Goal: Information Seeking & Learning: Check status

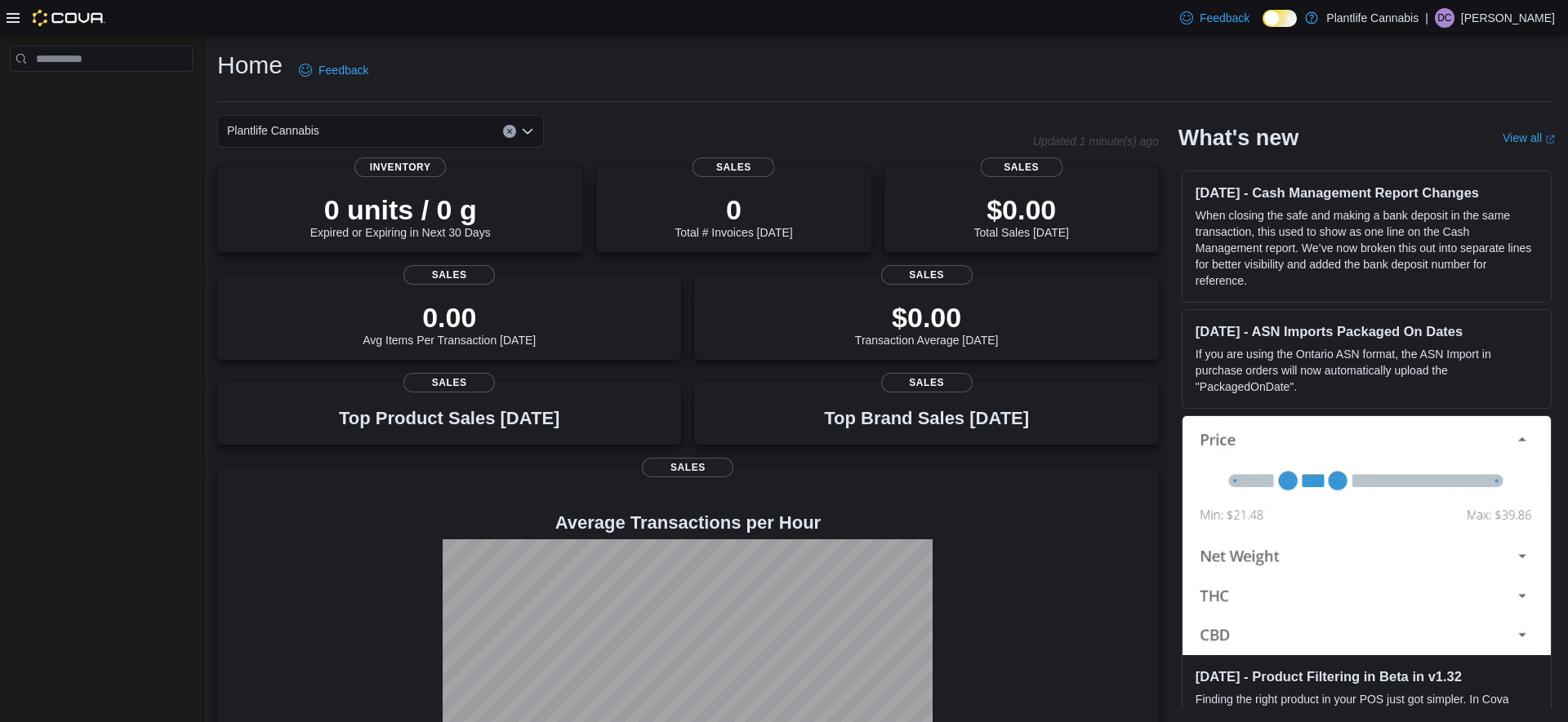
click at [61, 28] on div at bounding box center [56, 18] width 98 height 36
click at [56, 23] on img at bounding box center [69, 17] width 73 height 16
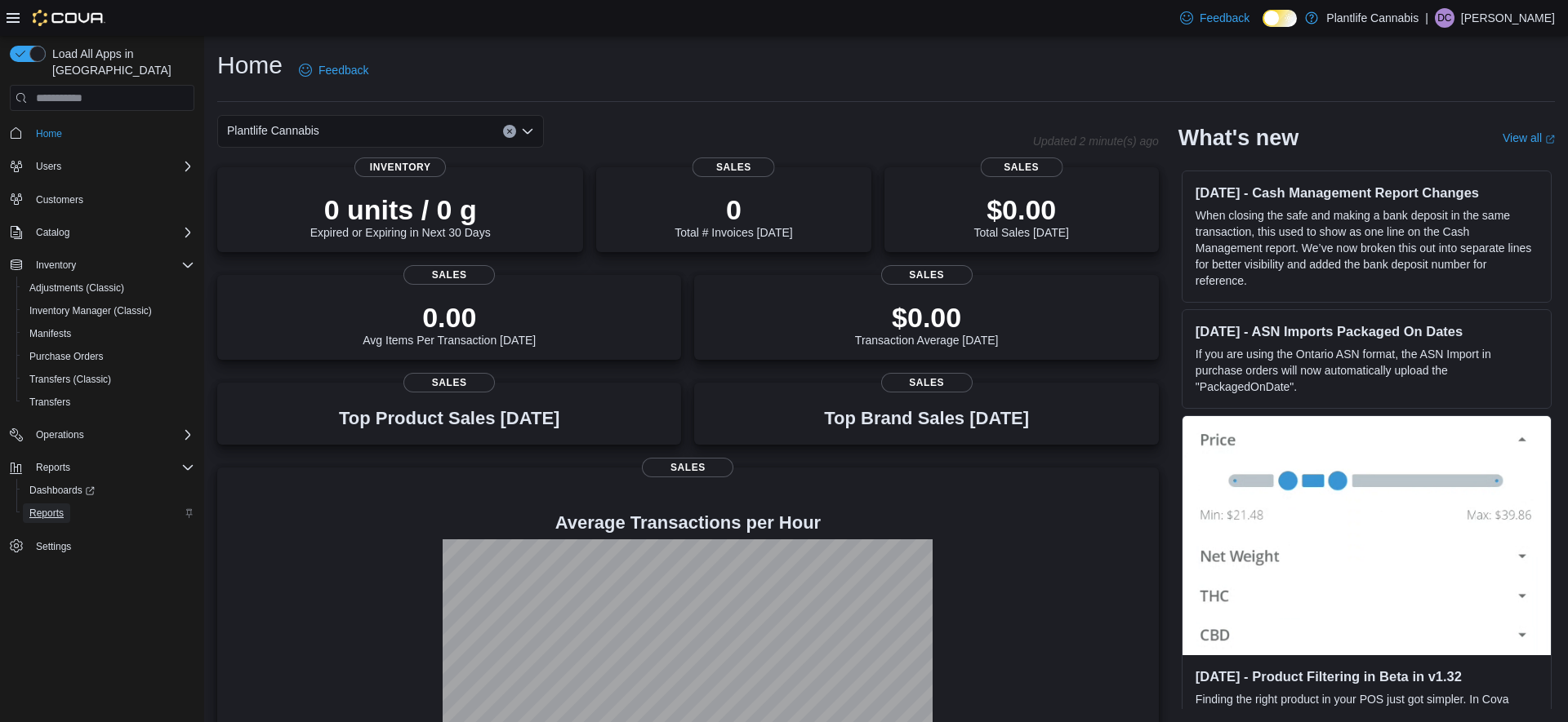
click at [47, 507] on span "Reports" at bounding box center [46, 514] width 34 height 13
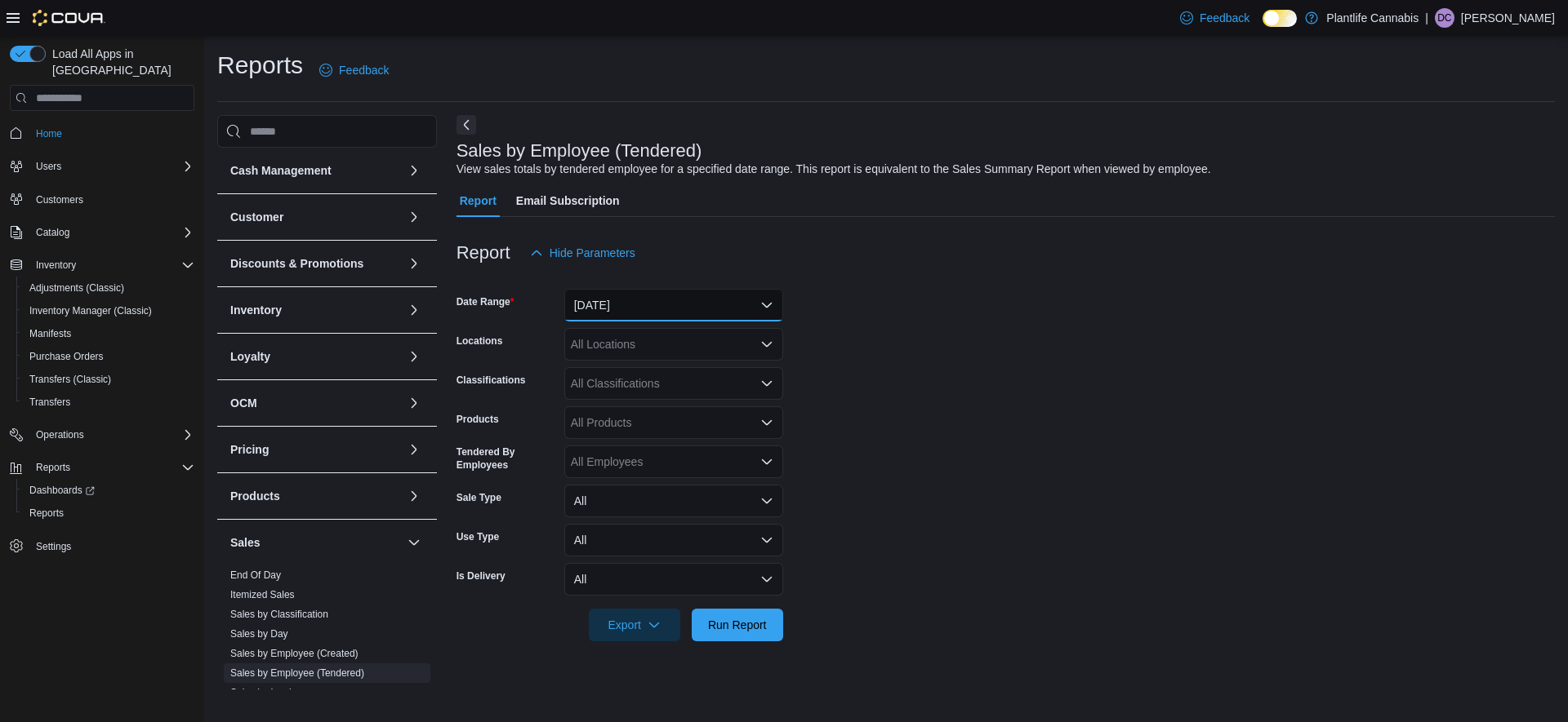
click at [650, 307] on button "Yesterday" at bounding box center [673, 305] width 219 height 33
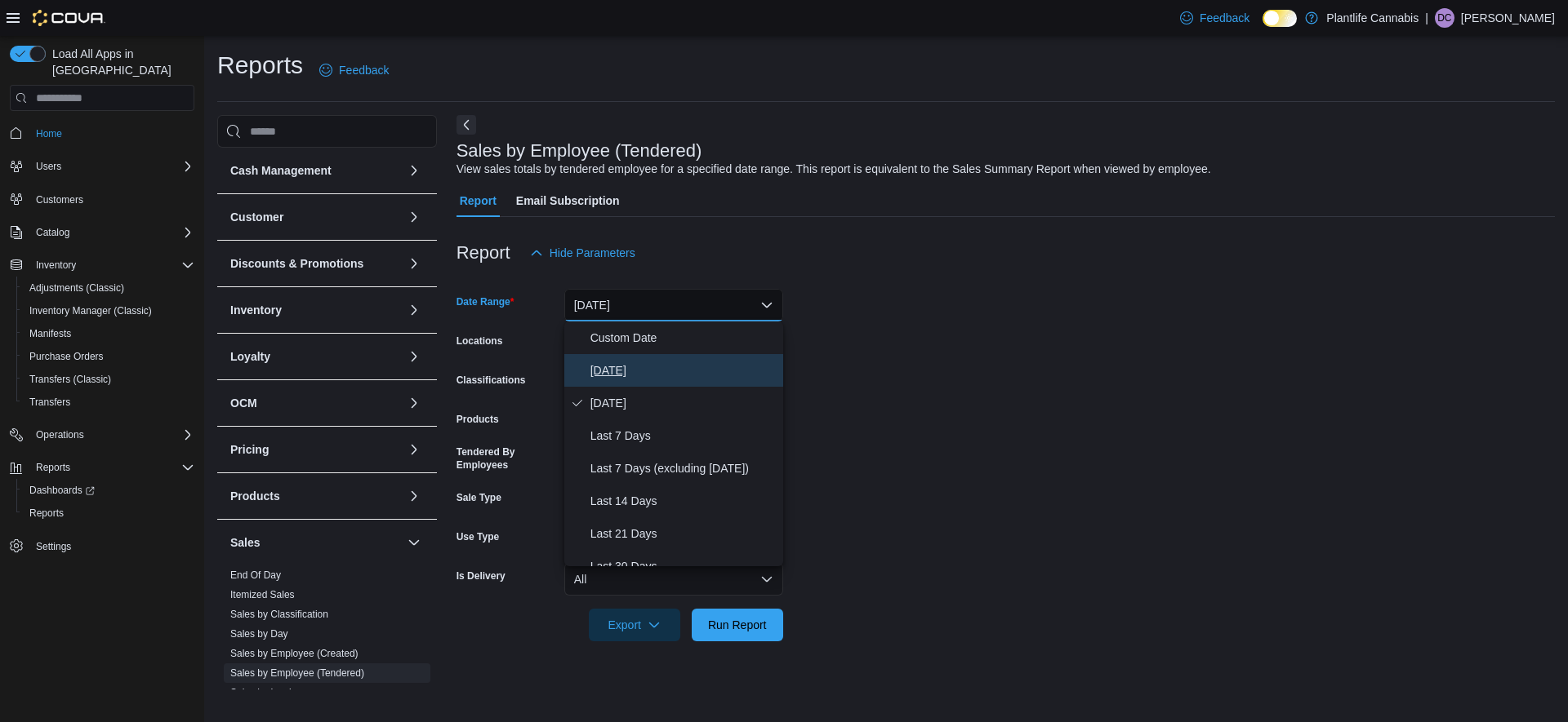
click at [609, 374] on span "Today" at bounding box center [684, 370] width 187 height 20
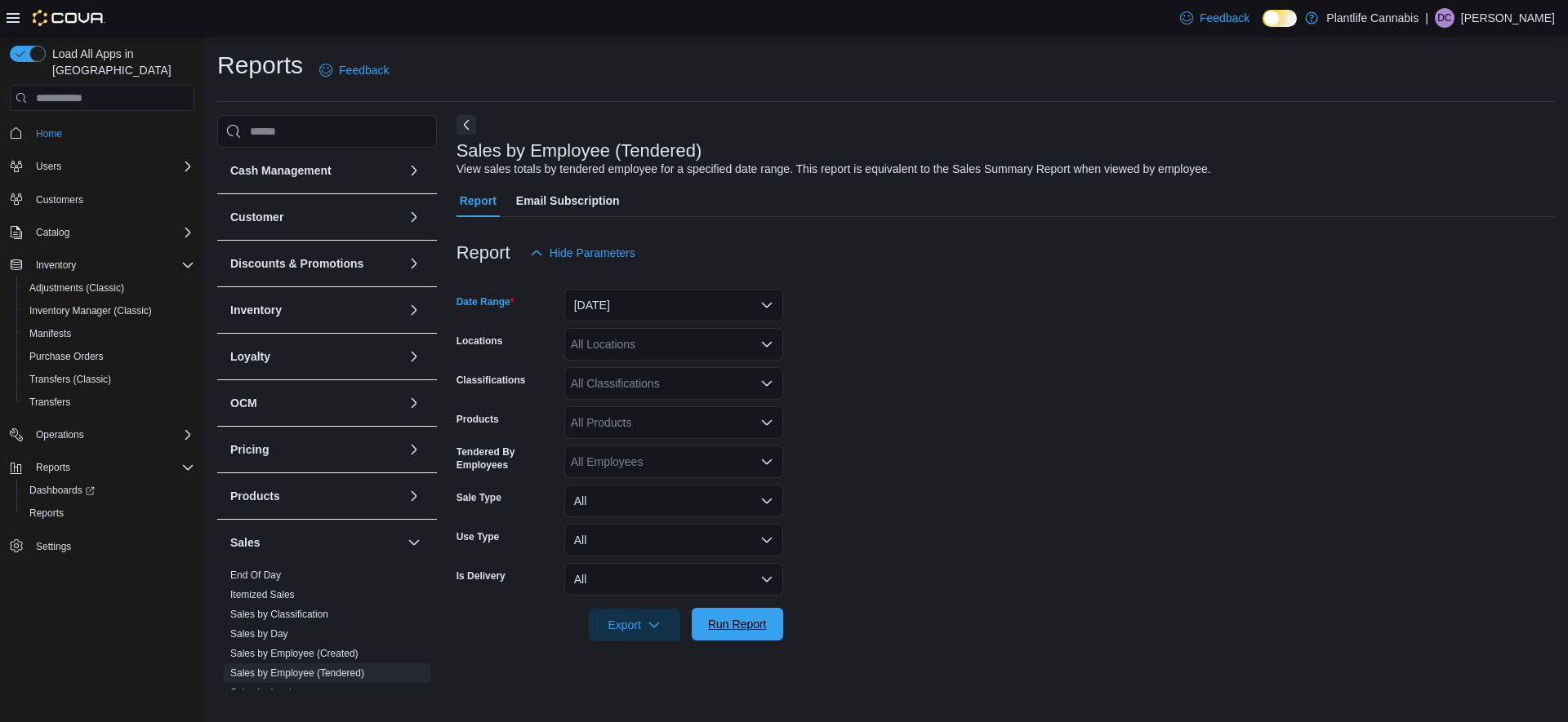
click at [746, 611] on span "Run Report" at bounding box center [738, 625] width 72 height 33
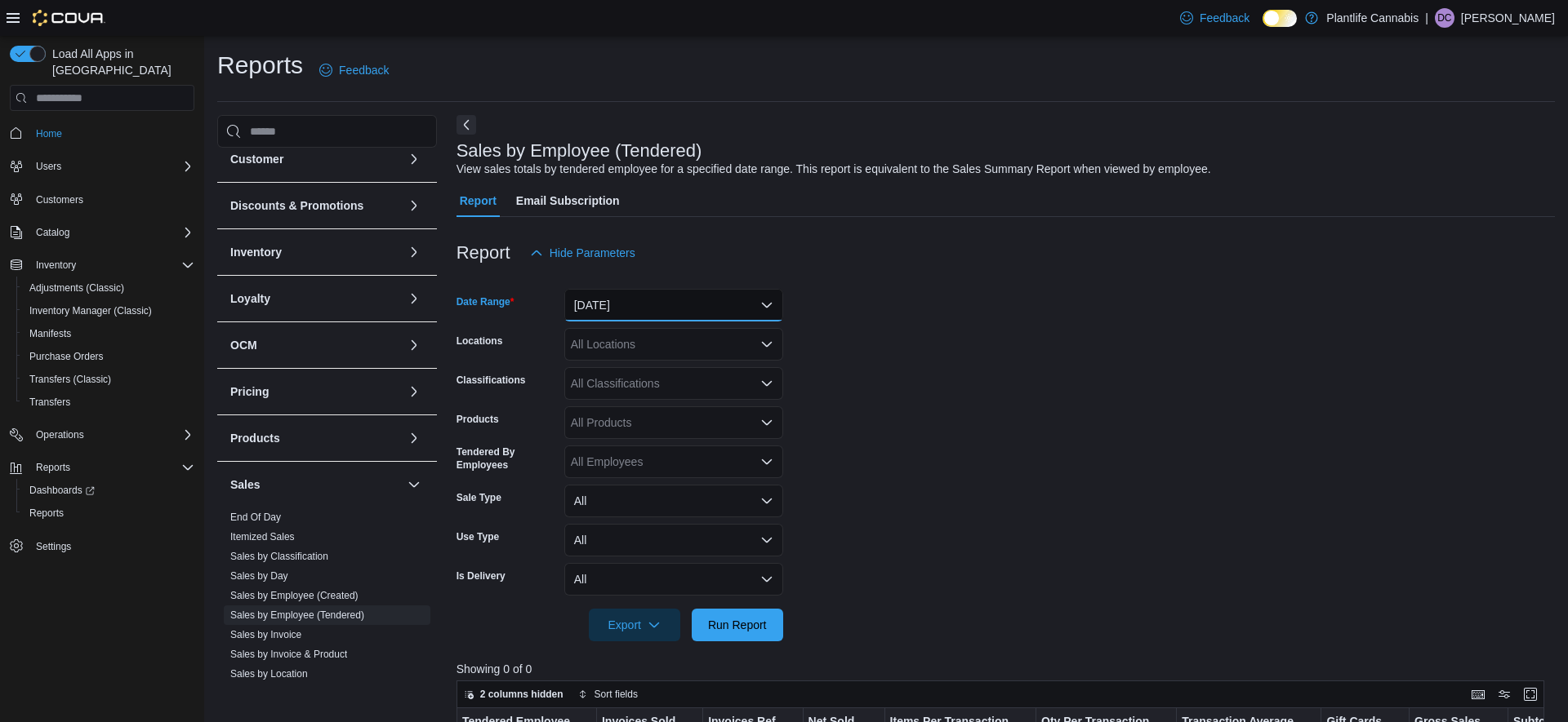
click at [716, 301] on button "Today" at bounding box center [673, 305] width 219 height 33
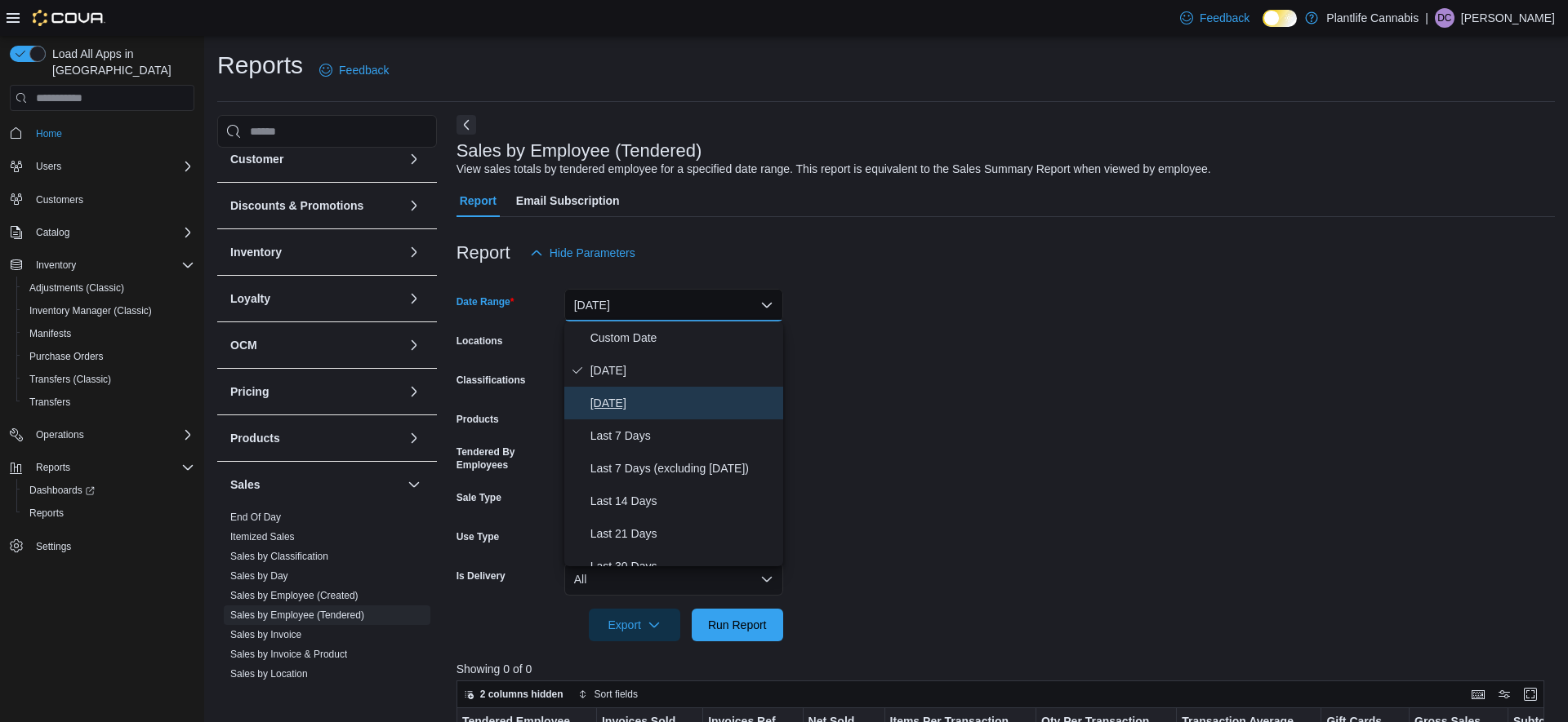
click at [628, 396] on span "Yesterday" at bounding box center [684, 403] width 187 height 20
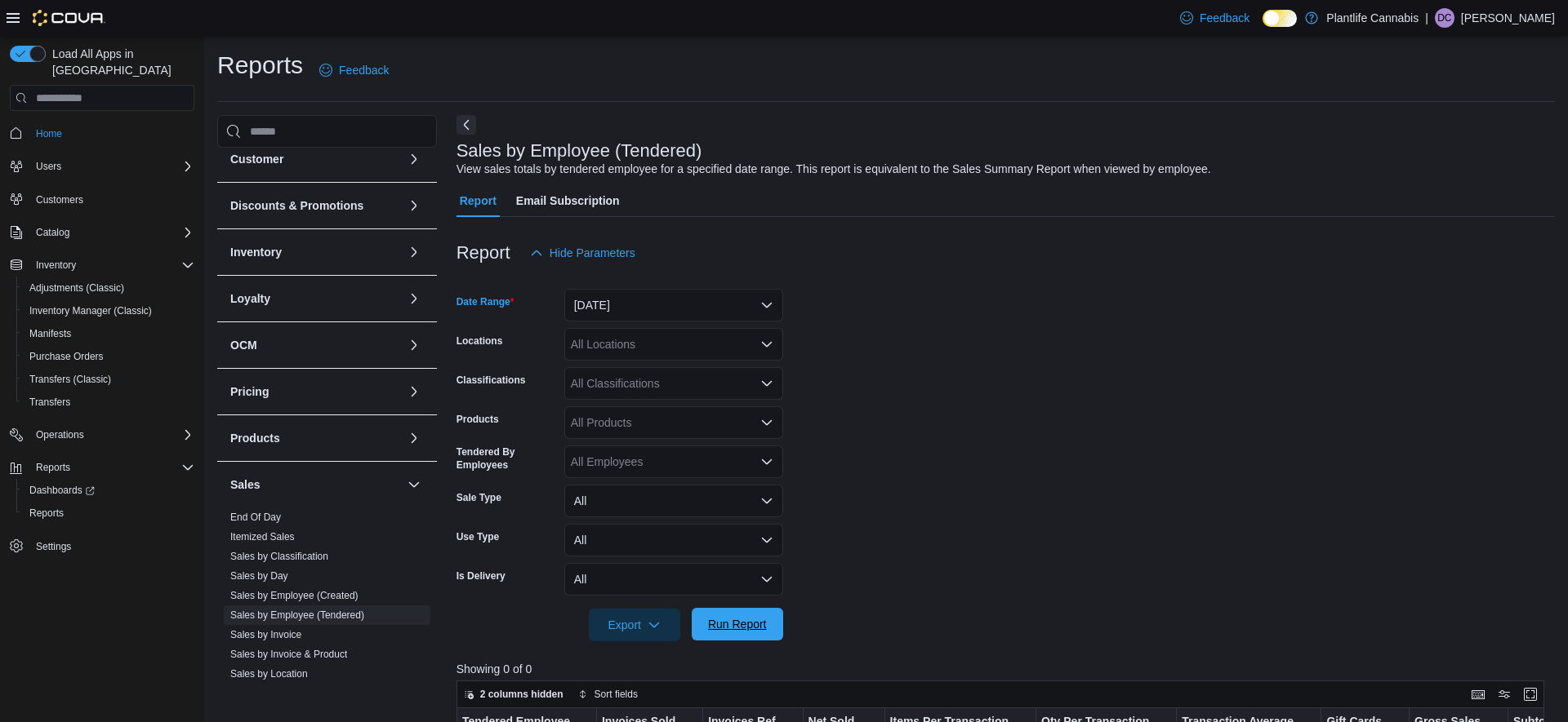
click at [750, 632] on span "Run Report" at bounding box center [738, 625] width 72 height 33
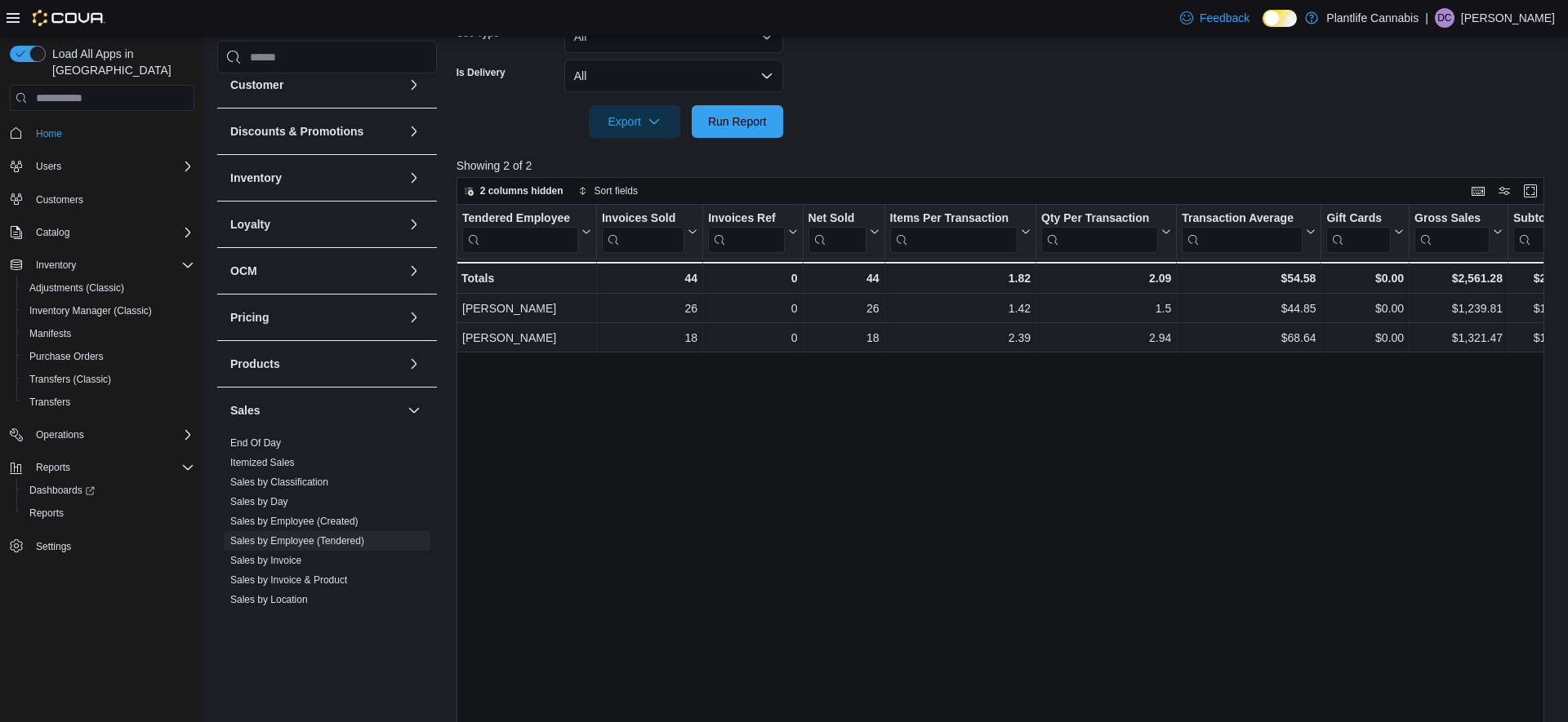
scroll to position [527, 0]
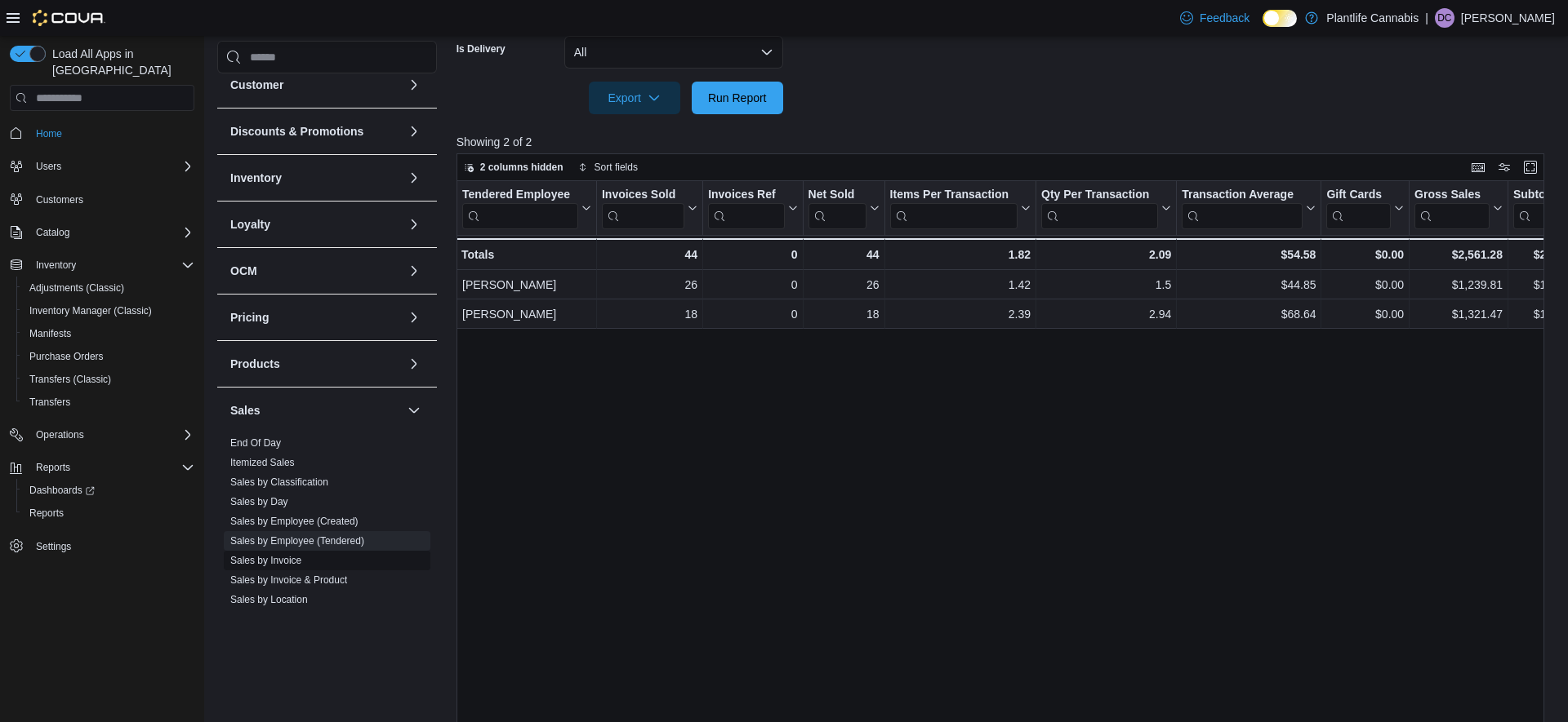
click at [293, 560] on link "Sales by Invoice" at bounding box center [265, 561] width 71 height 11
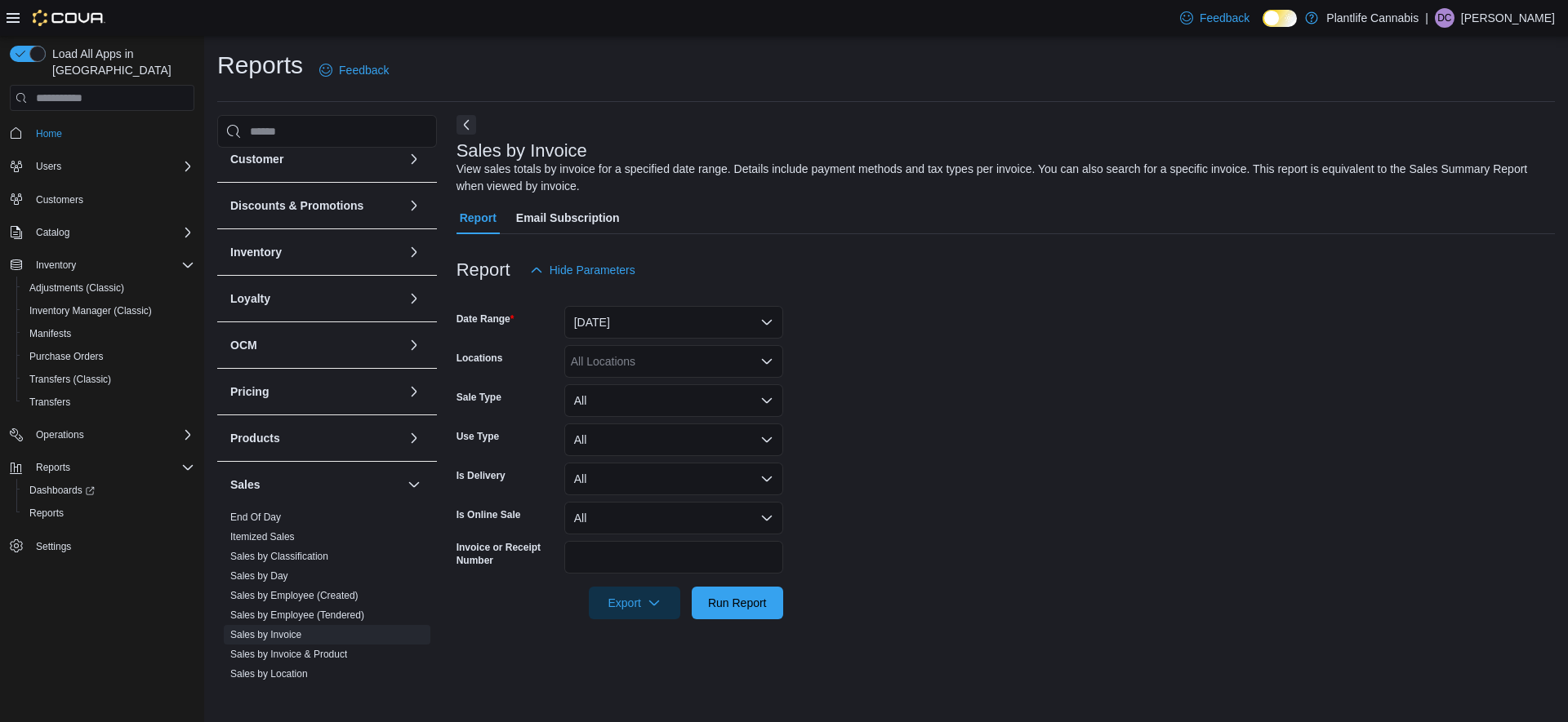
click at [603, 344] on form "Date Range Yesterday Locations All Locations Sale Type All Use Type All Is Deli…" at bounding box center [1006, 453] width 1098 height 333
click at [605, 336] on button "Yesterday" at bounding box center [673, 322] width 219 height 33
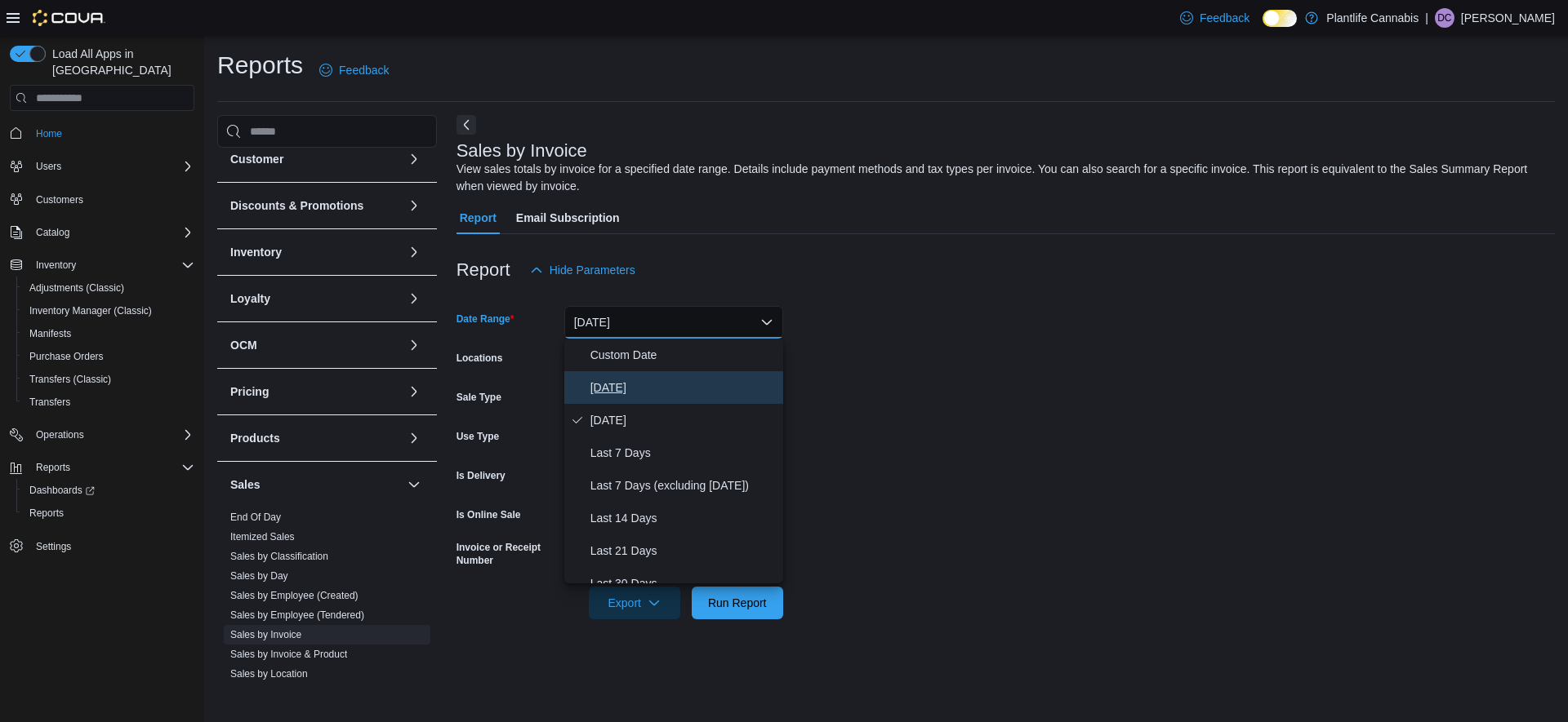
click at [604, 392] on span "Today" at bounding box center [684, 387] width 187 height 20
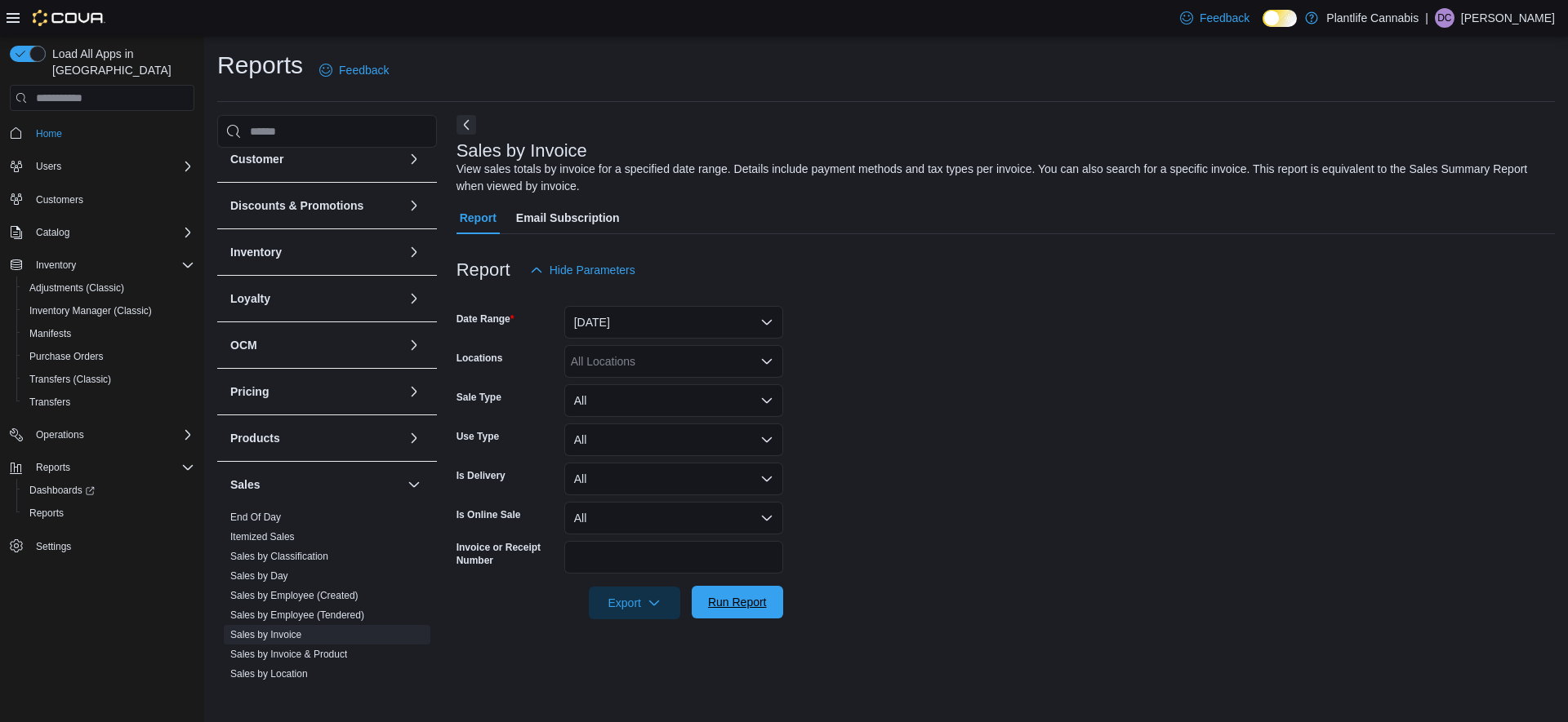
click at [770, 617] on span "Run Report" at bounding box center [738, 602] width 72 height 33
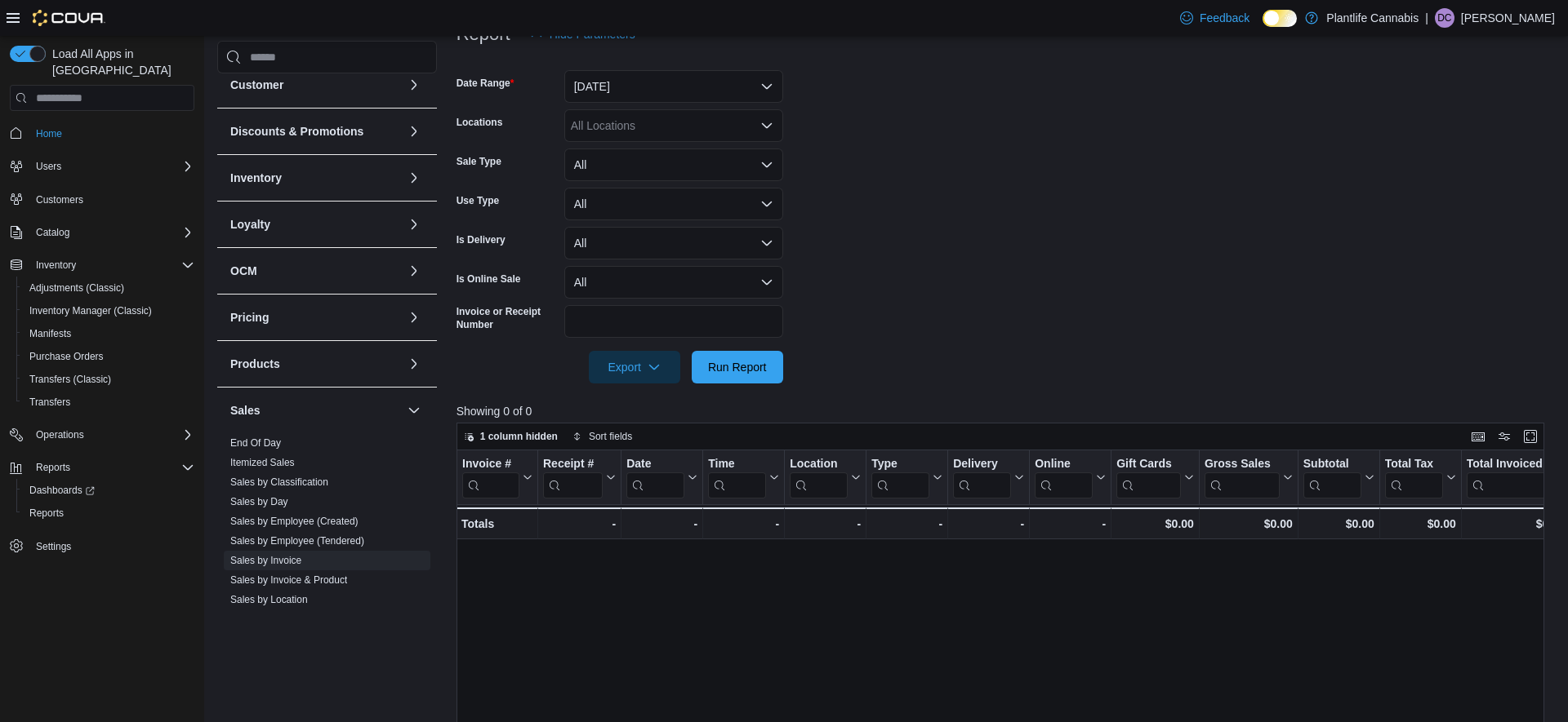
scroll to position [224, 0]
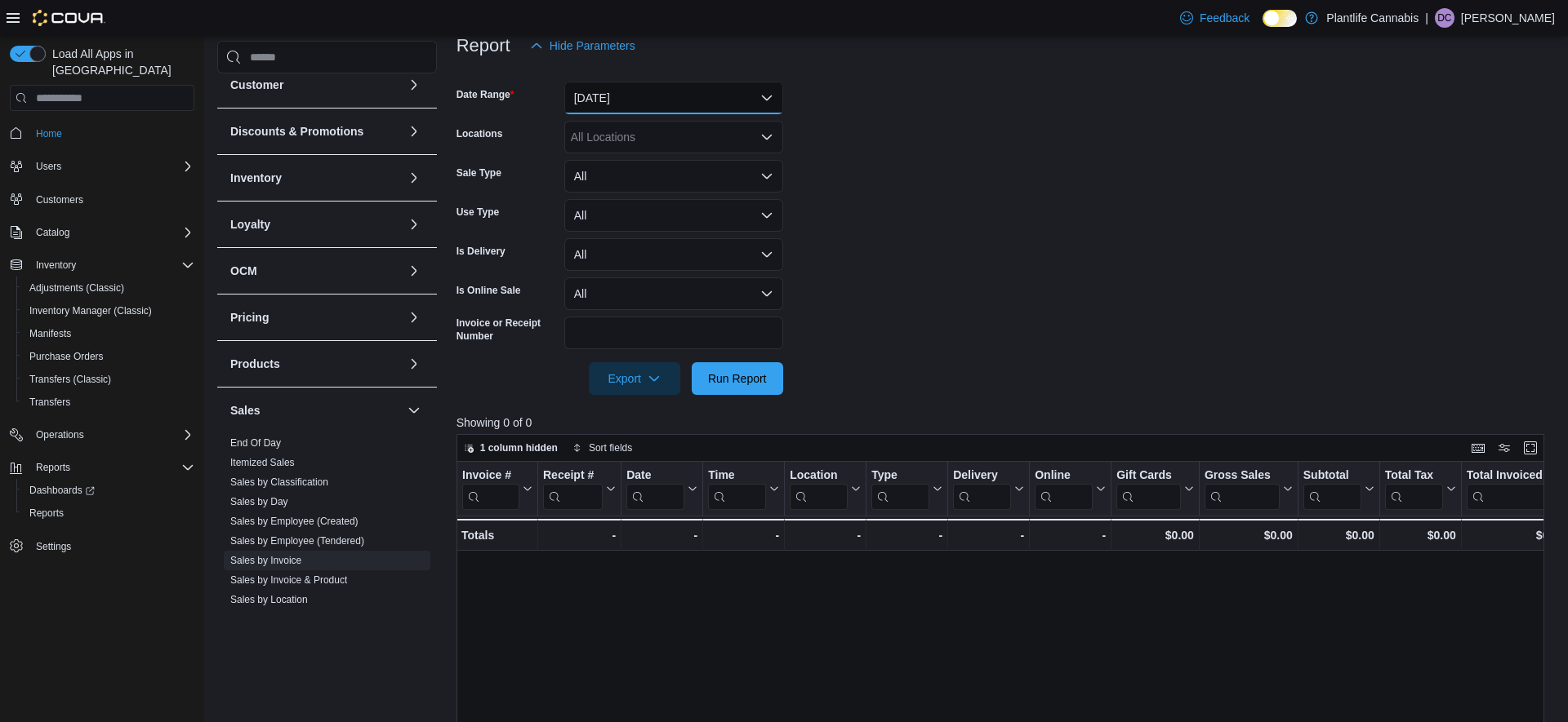
click at [674, 96] on button "Today" at bounding box center [673, 97] width 219 height 33
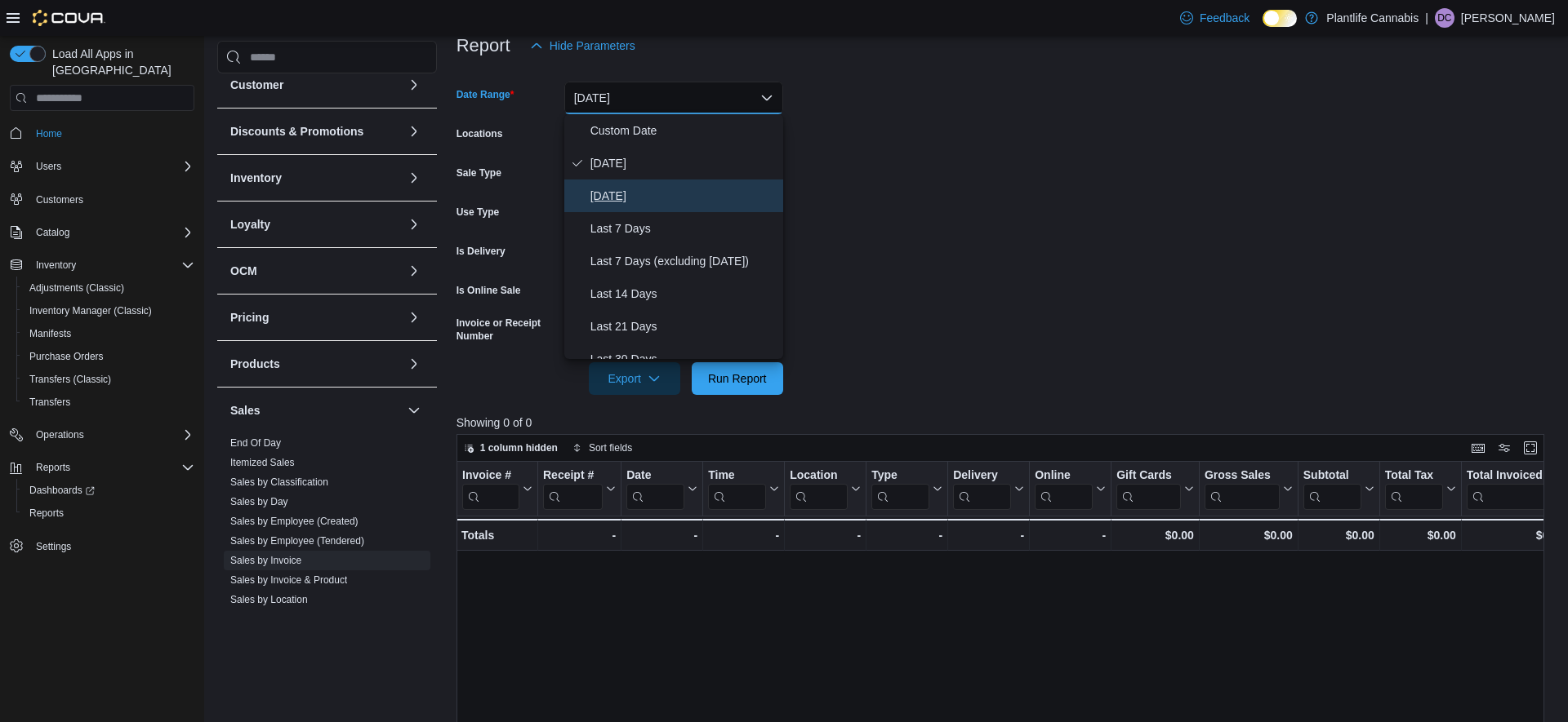
click at [619, 189] on span "Yesterday" at bounding box center [684, 196] width 187 height 20
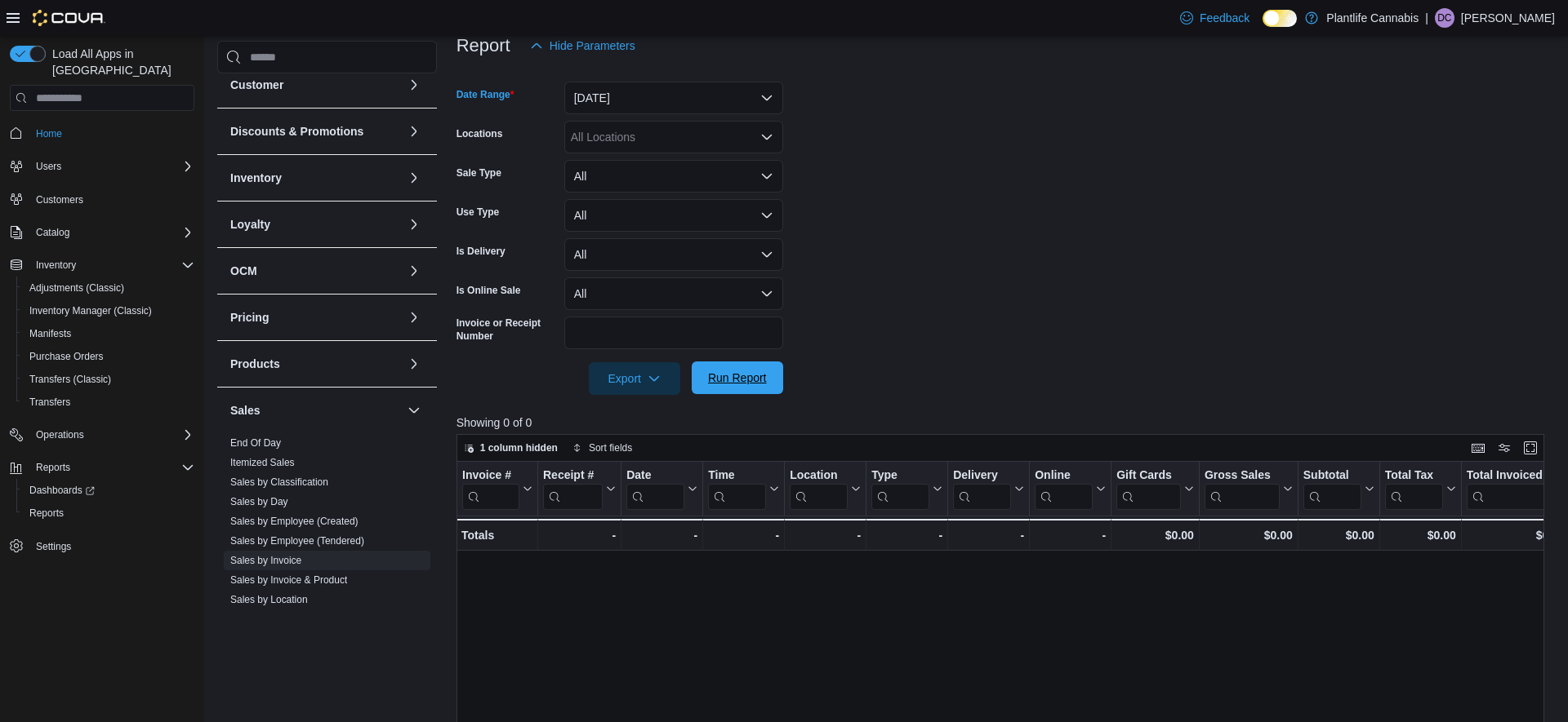
drag, startPoint x: 733, startPoint y: 371, endPoint x: 757, endPoint y: 367, distance: 24.3
click at [732, 371] on span "Run Report" at bounding box center [738, 378] width 72 height 33
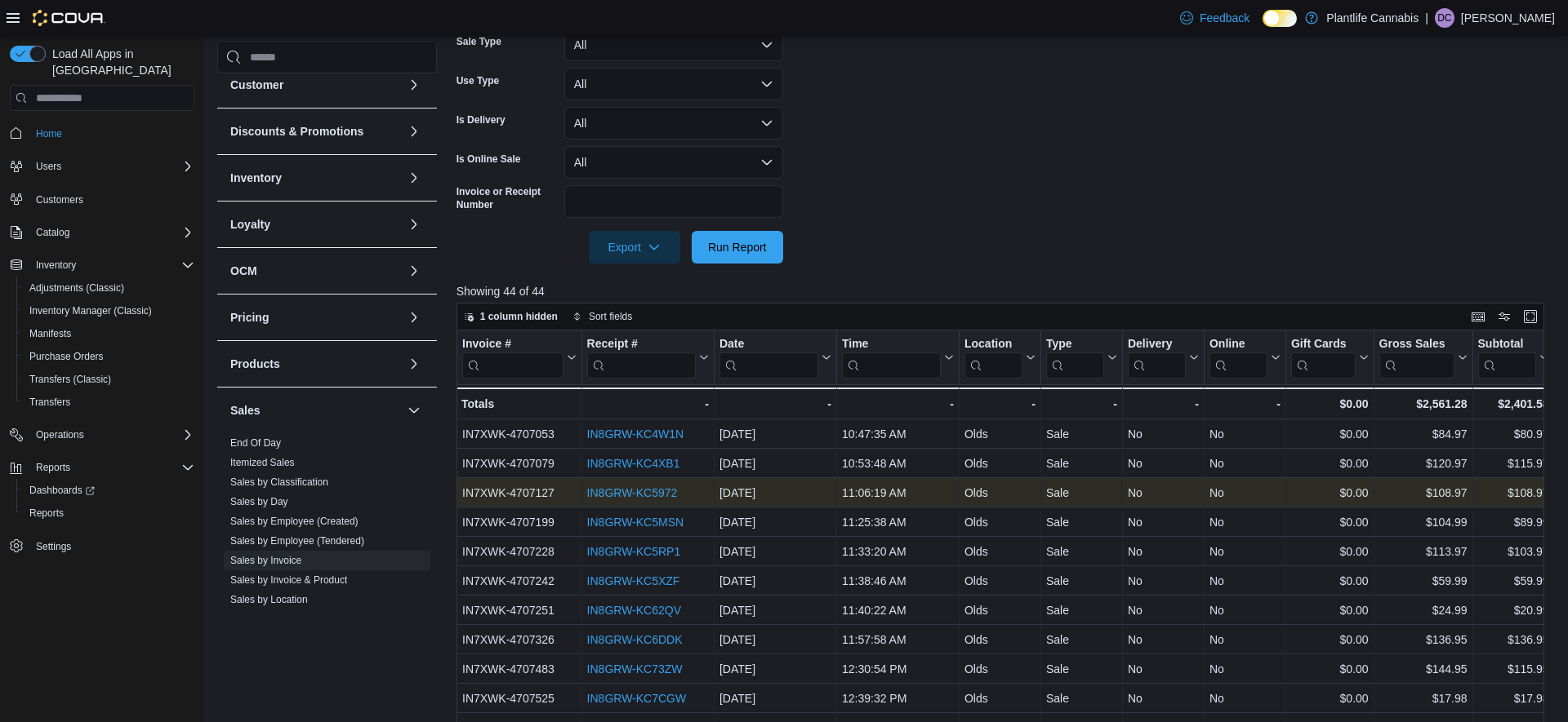
scroll to position [331, 0]
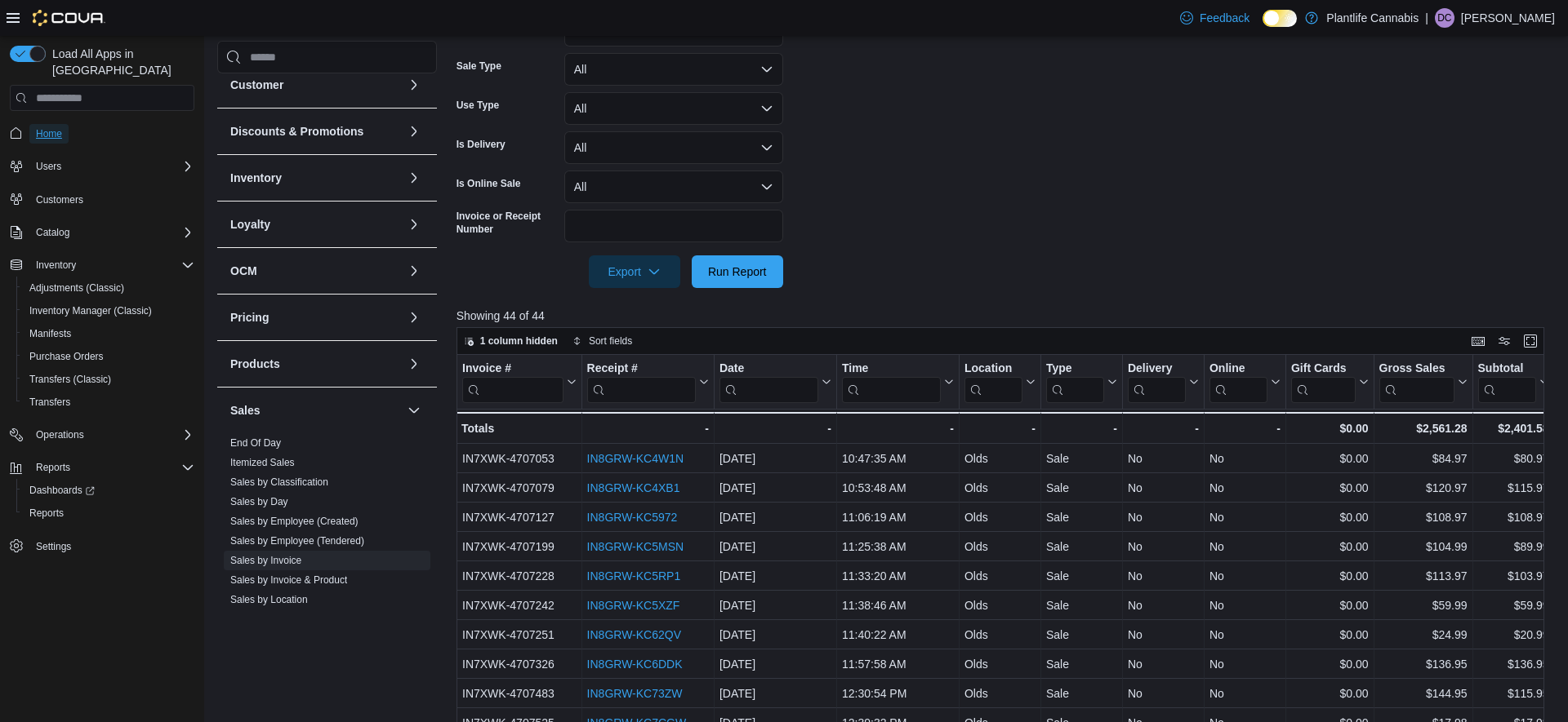
click at [45, 128] on span "Home" at bounding box center [49, 134] width 27 height 13
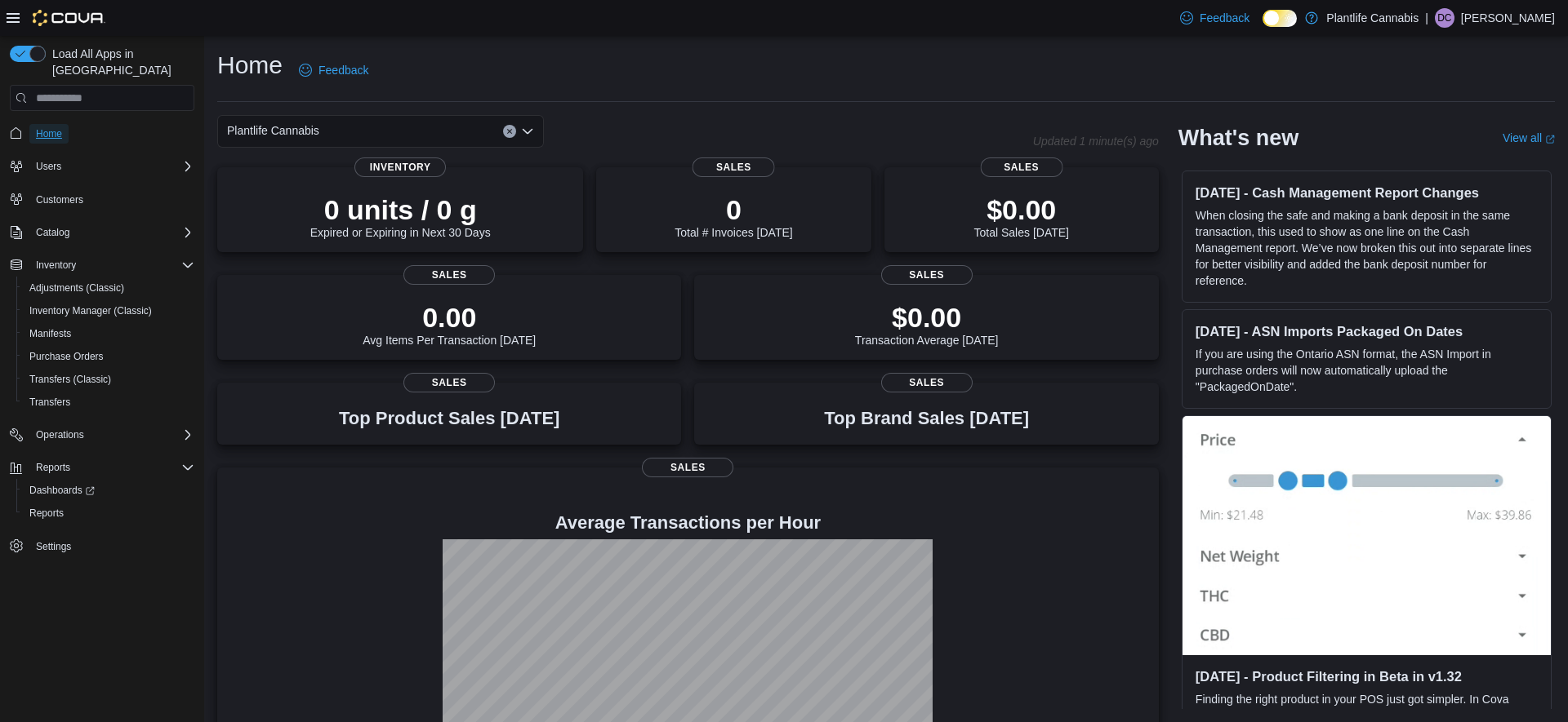
click at [37, 128] on span "Home" at bounding box center [49, 134] width 27 height 13
click at [57, 128] on span "Home" at bounding box center [49, 134] width 27 height 13
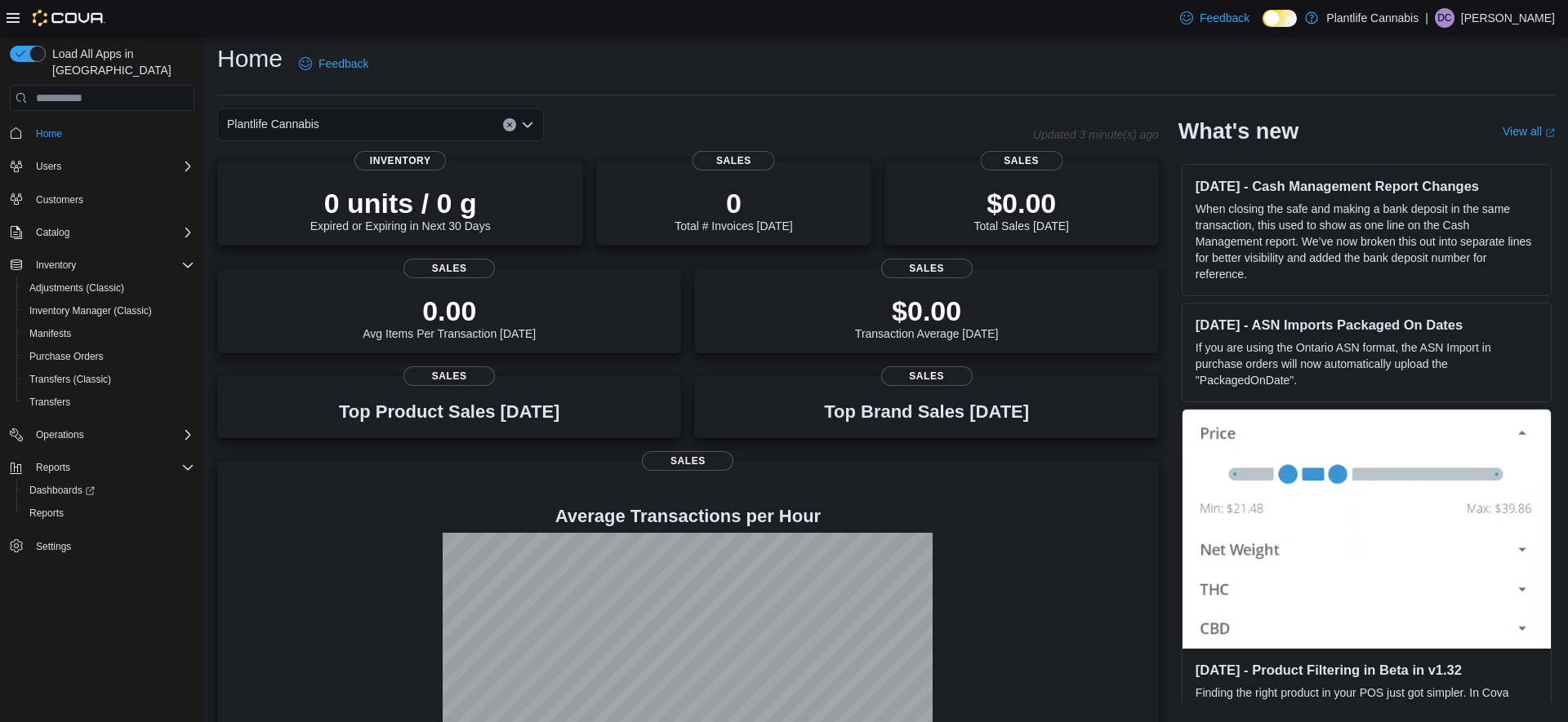
click at [59, 117] on div "Home" at bounding box center [101, 132] width 185 height 30
click at [60, 128] on span "Home" at bounding box center [49, 134] width 27 height 13
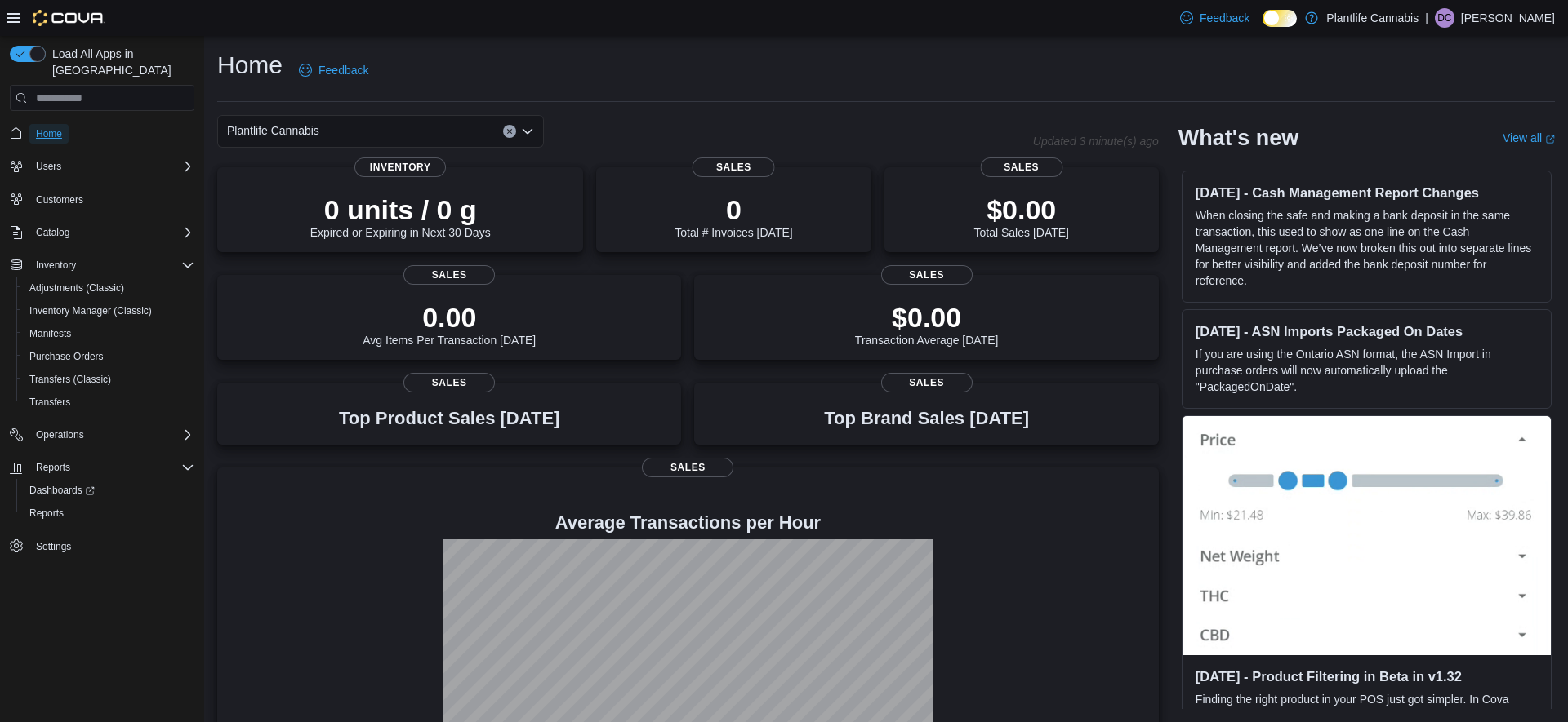
scroll to position [92, 0]
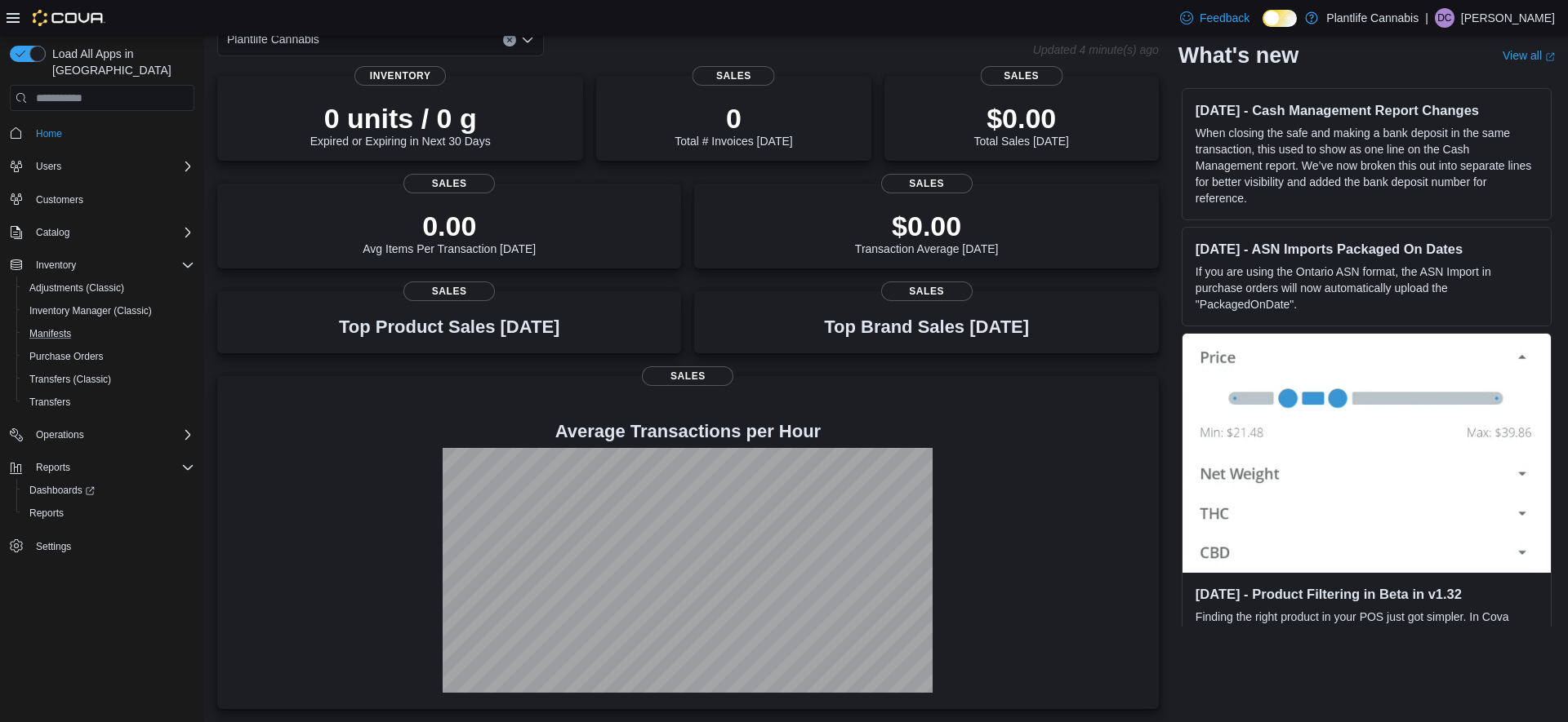
click at [21, 323] on button "Manifests" at bounding box center [108, 334] width 185 height 23
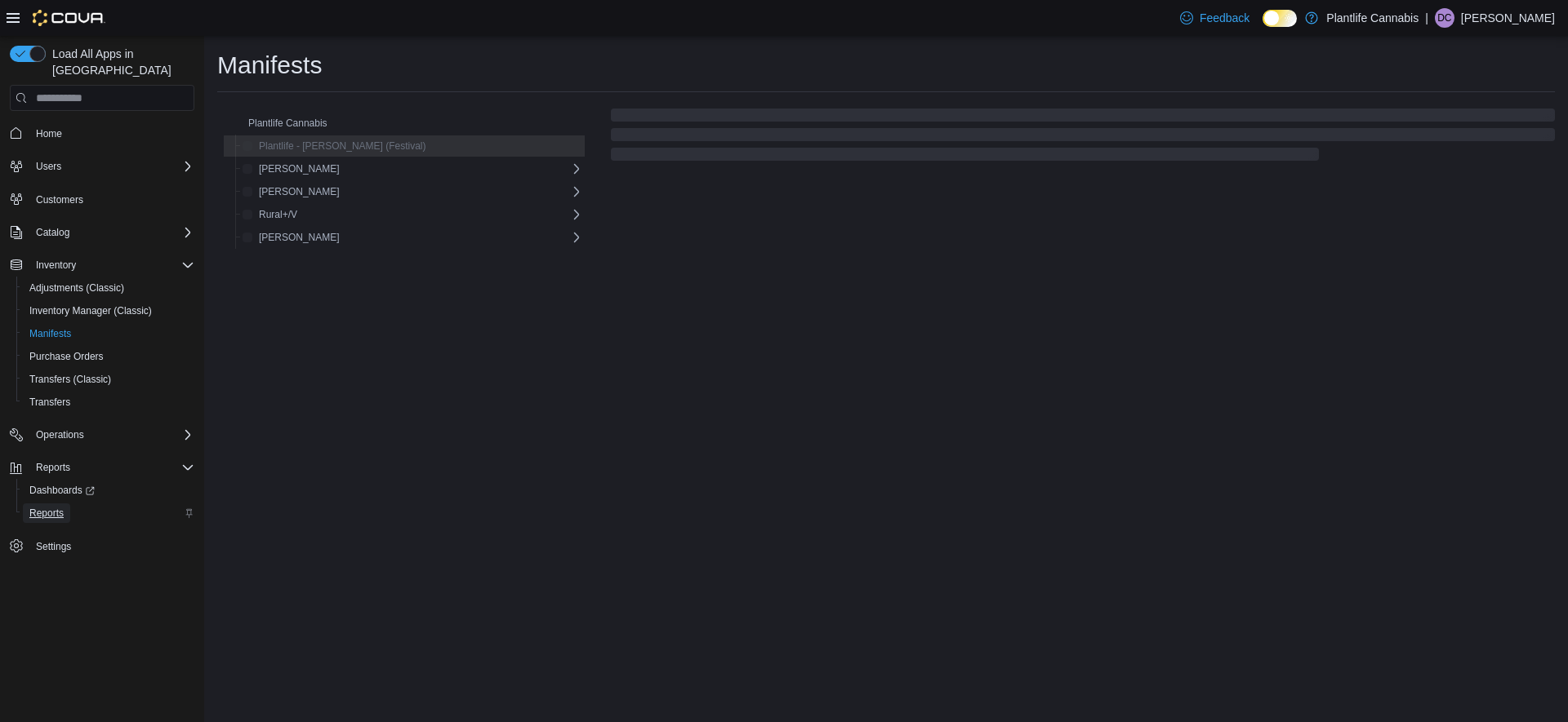
click at [63, 503] on link "Reports" at bounding box center [46, 513] width 47 height 20
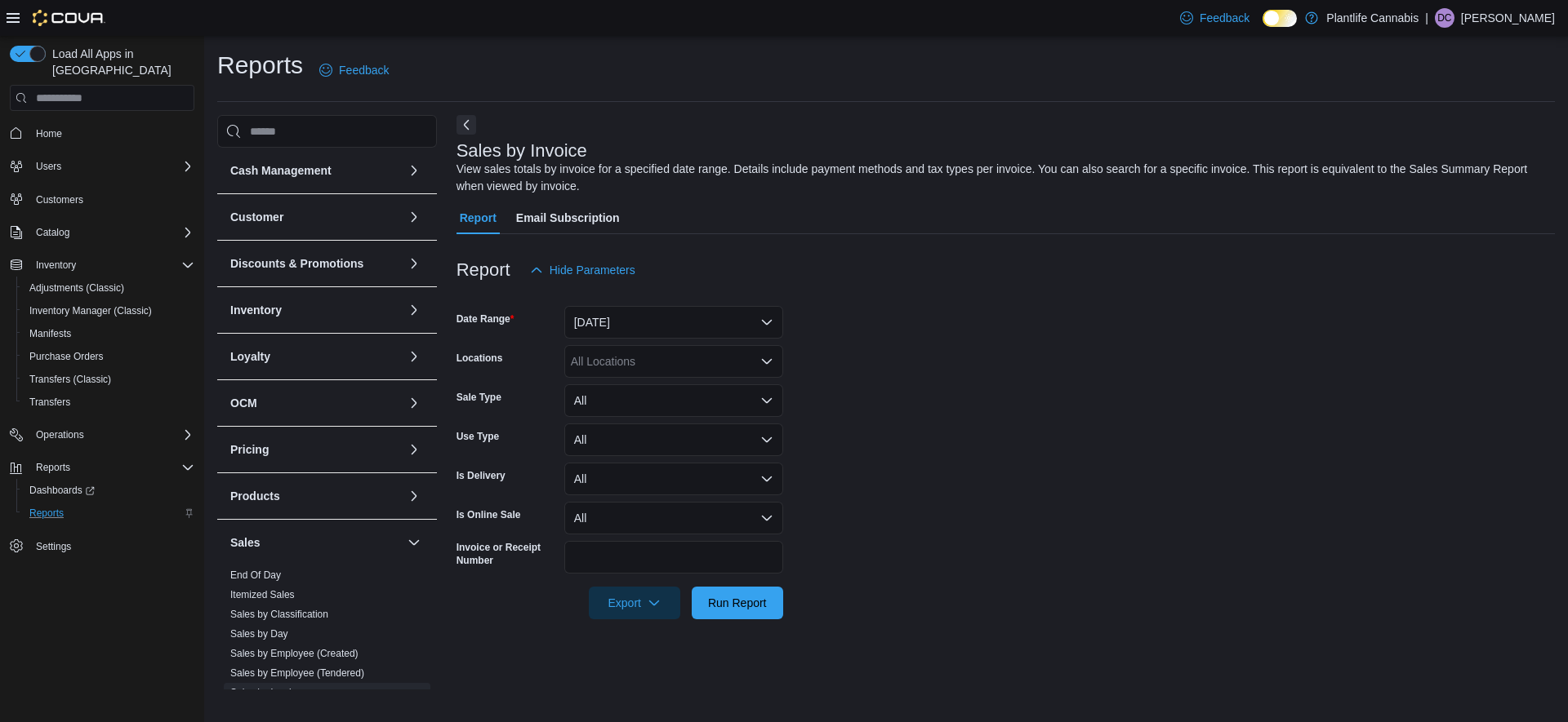
click at [745, 581] on div at bounding box center [1006, 580] width 1098 height 13
click at [739, 602] on span "Run Report" at bounding box center [738, 602] width 59 height 16
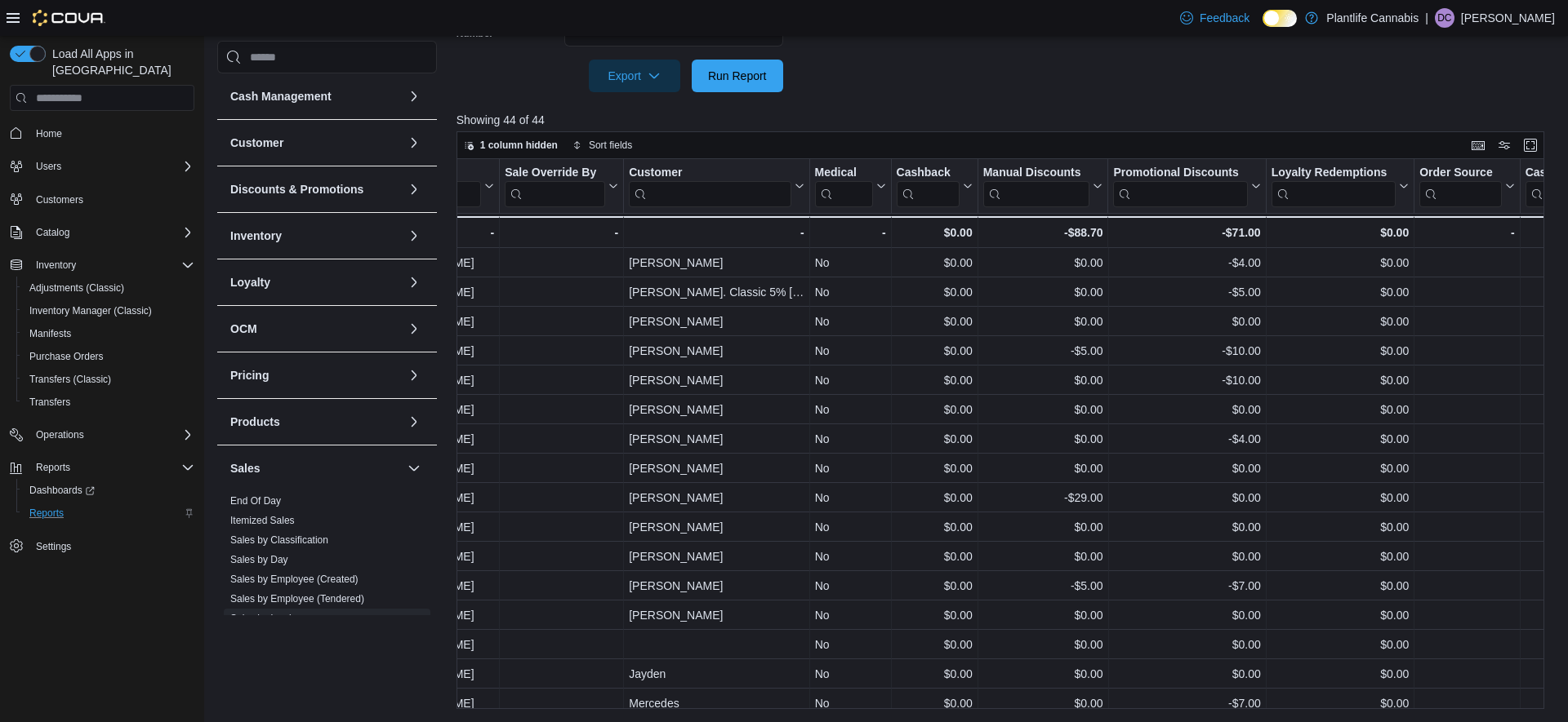
scroll to position [0, 2403]
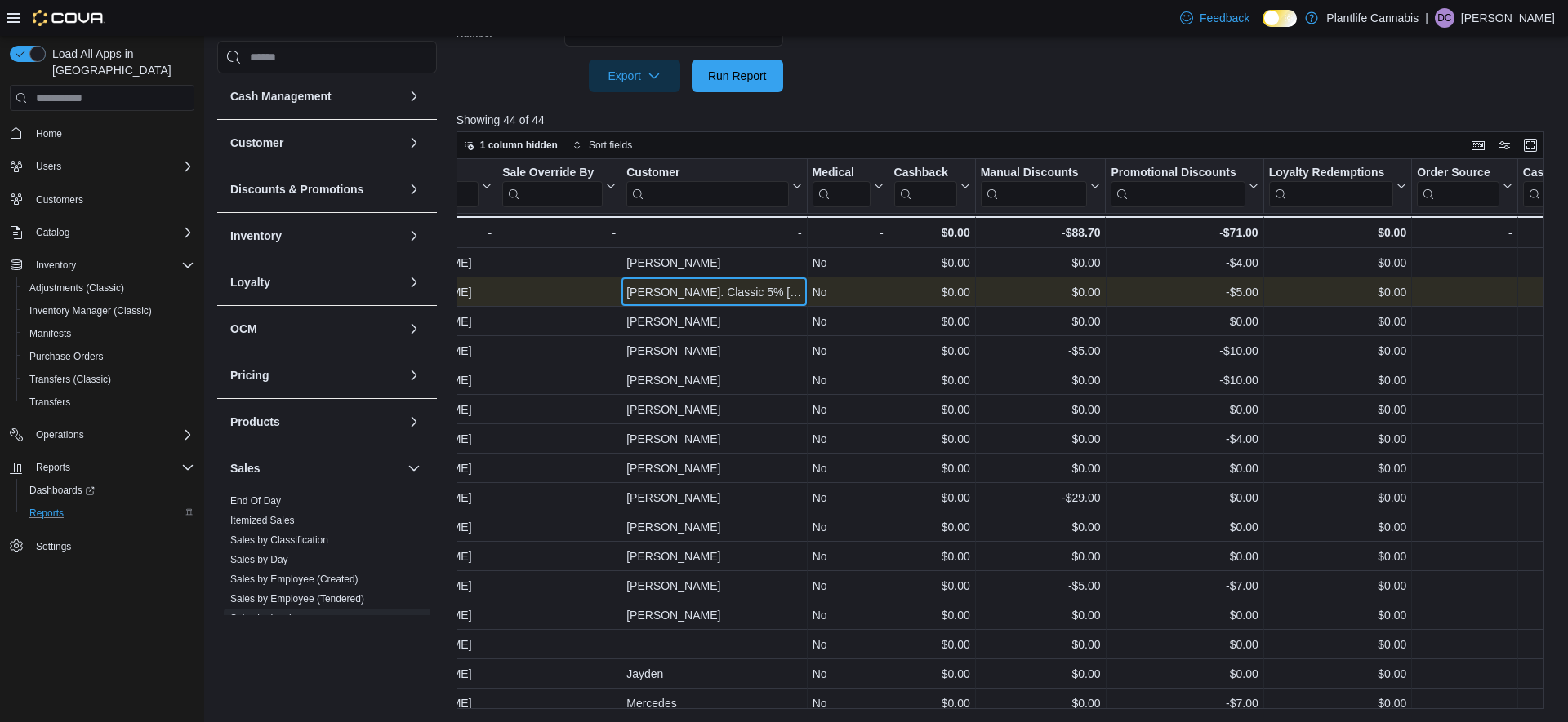
click at [763, 294] on div "Sharlene. Classic 5% Ruttle" at bounding box center [714, 291] width 175 height 20
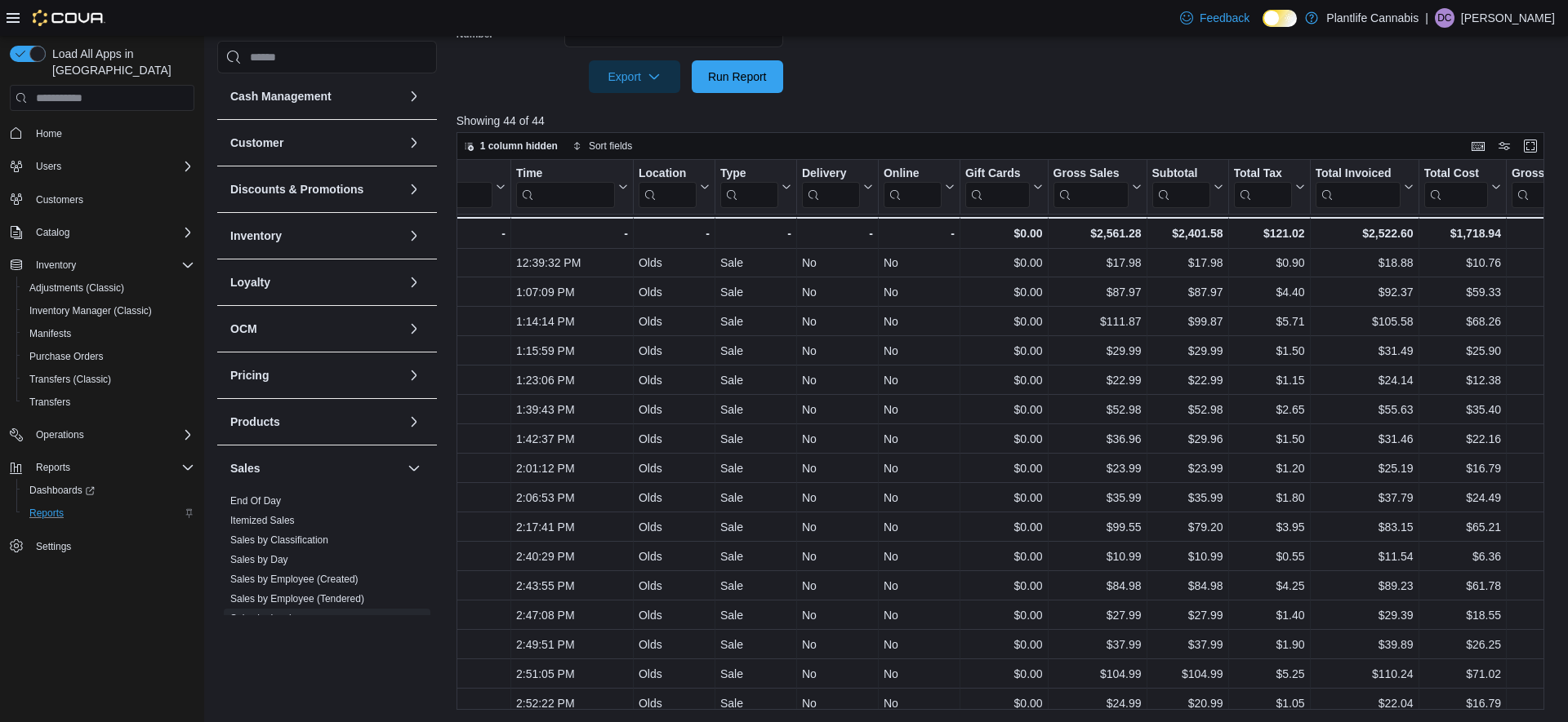
scroll to position [265, 190]
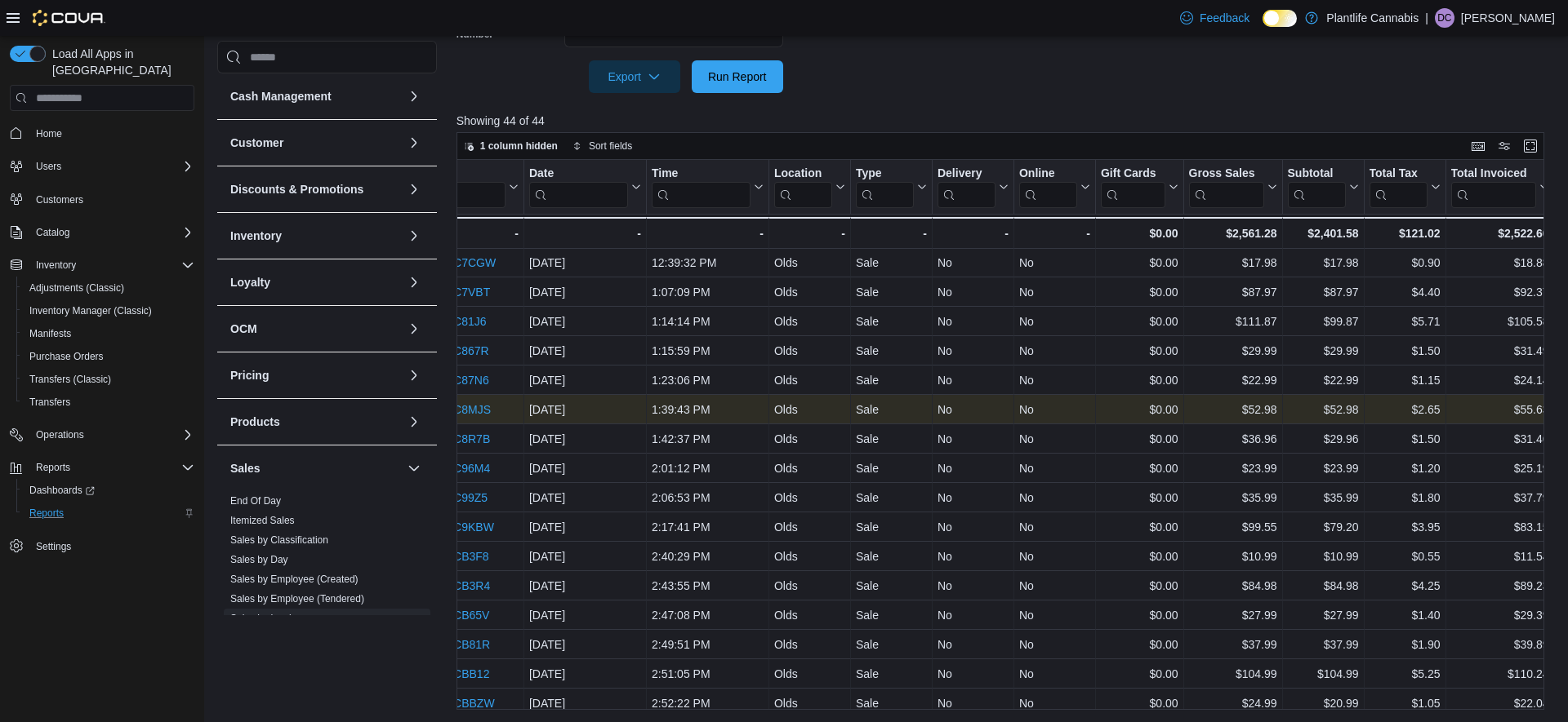
click at [482, 408] on link "IN8GRW-KC8MJS" at bounding box center [442, 410] width 94 height 13
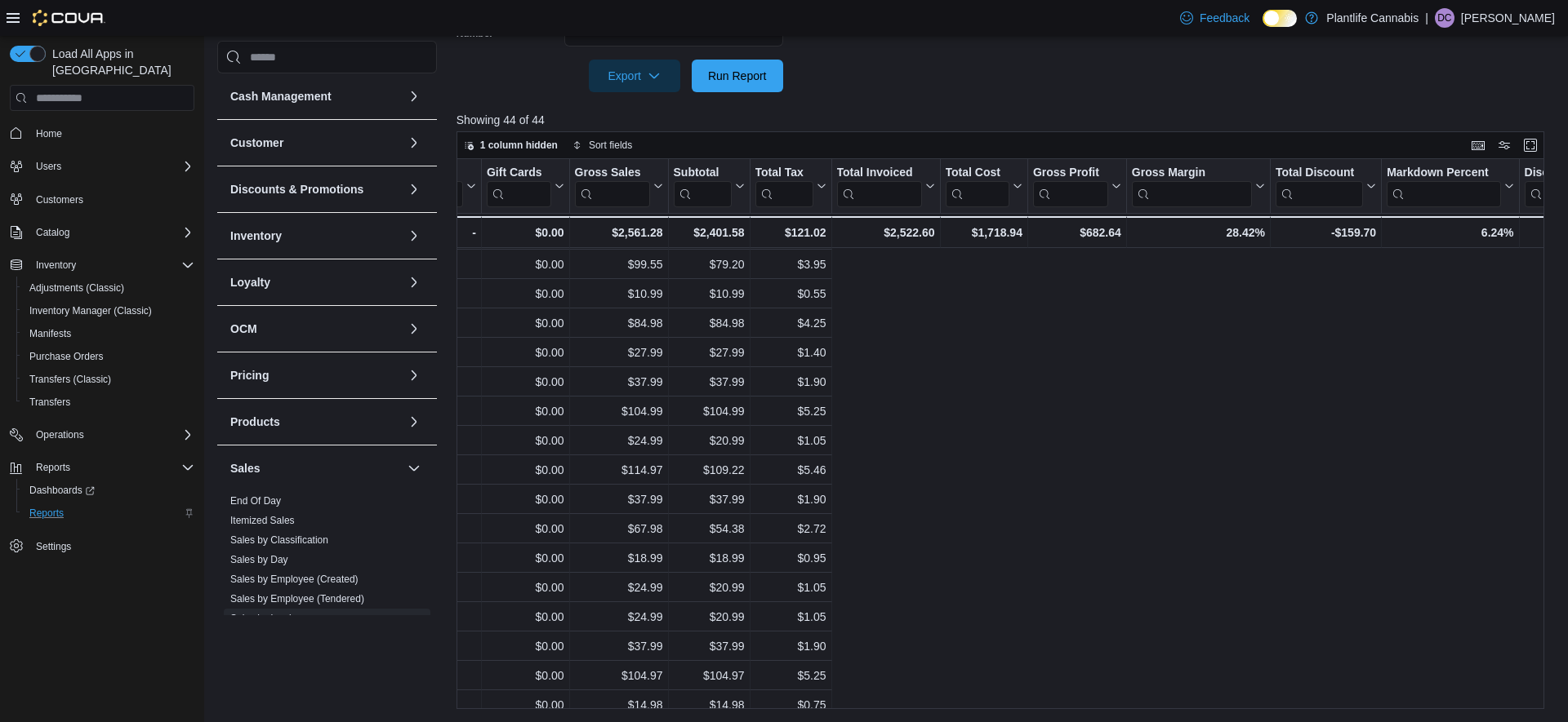
scroll to position [527, 0]
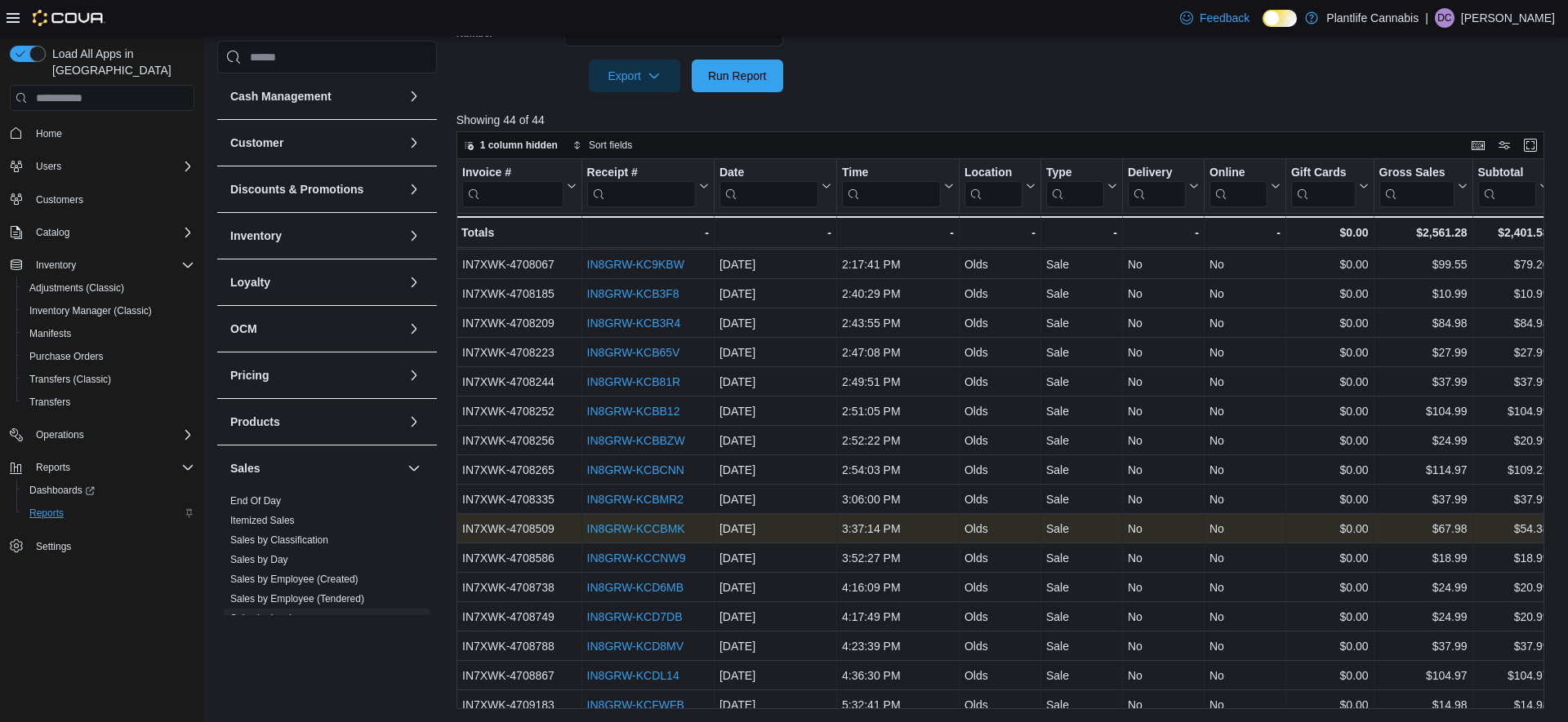
click at [645, 525] on link "IN8GRW-KCCBMK" at bounding box center [635, 529] width 98 height 13
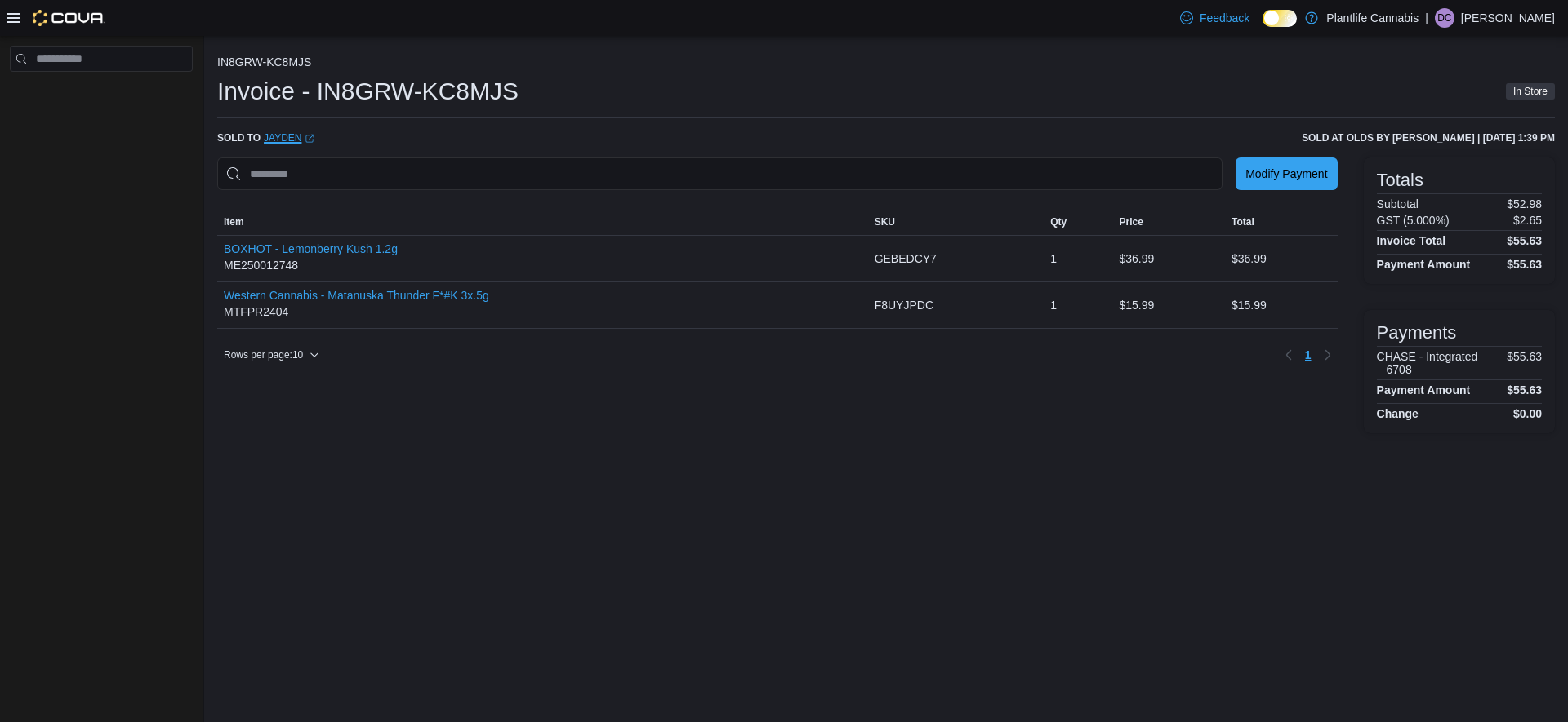
click at [275, 132] on link "Jayden (opens in a new tab or window)" at bounding box center [289, 138] width 50 height 13
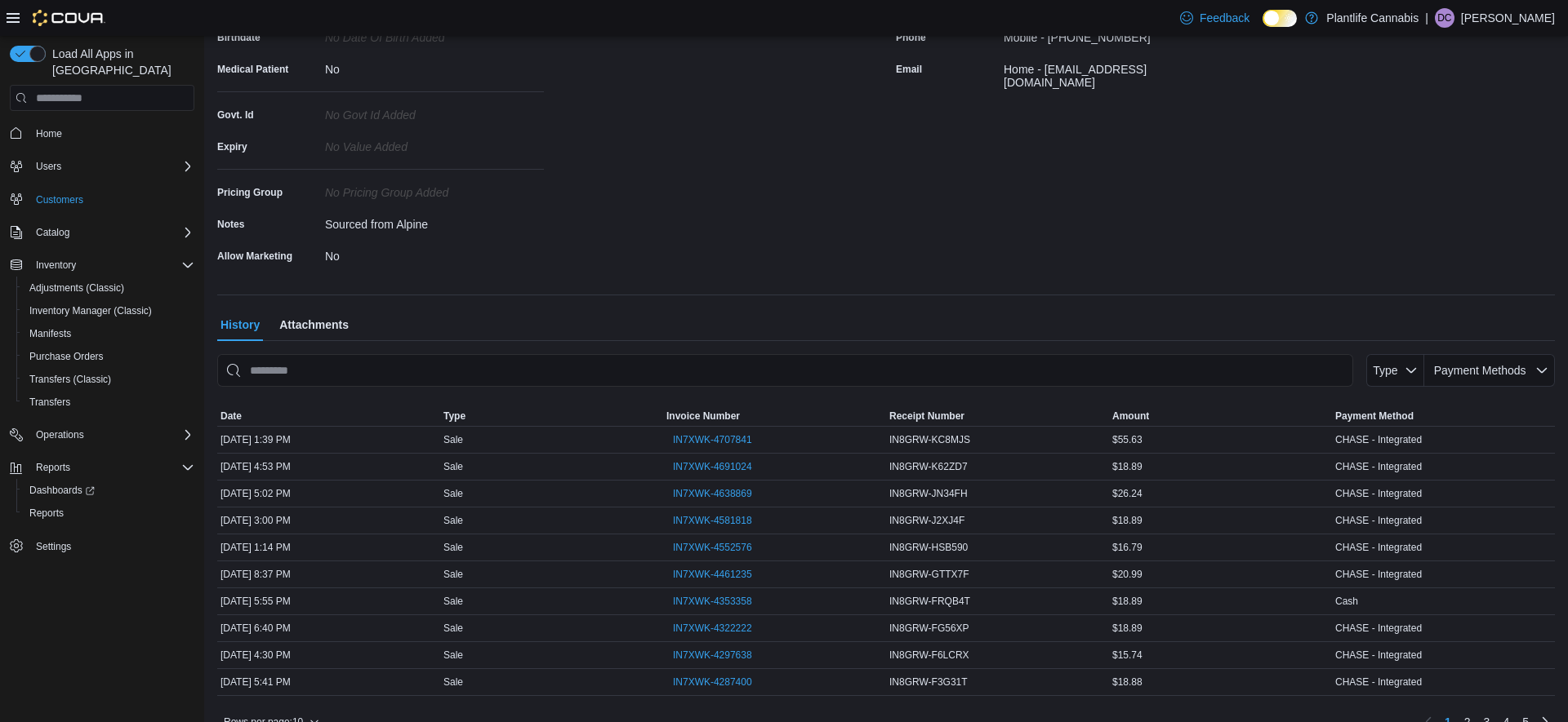
scroll to position [276, 0]
click at [682, 459] on span "IN7XWK-4691024" at bounding box center [713, 466] width 80 height 13
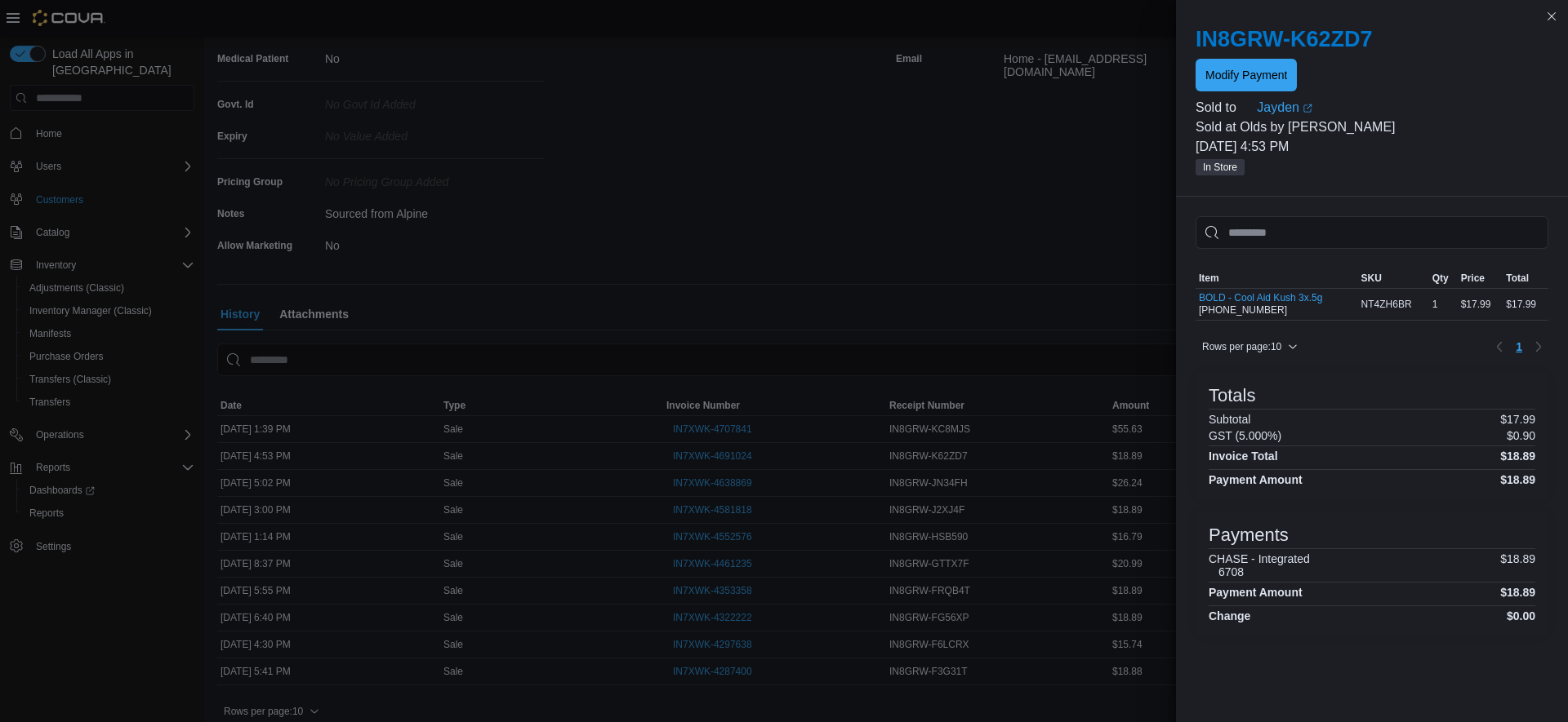
scroll to position [285, 0]
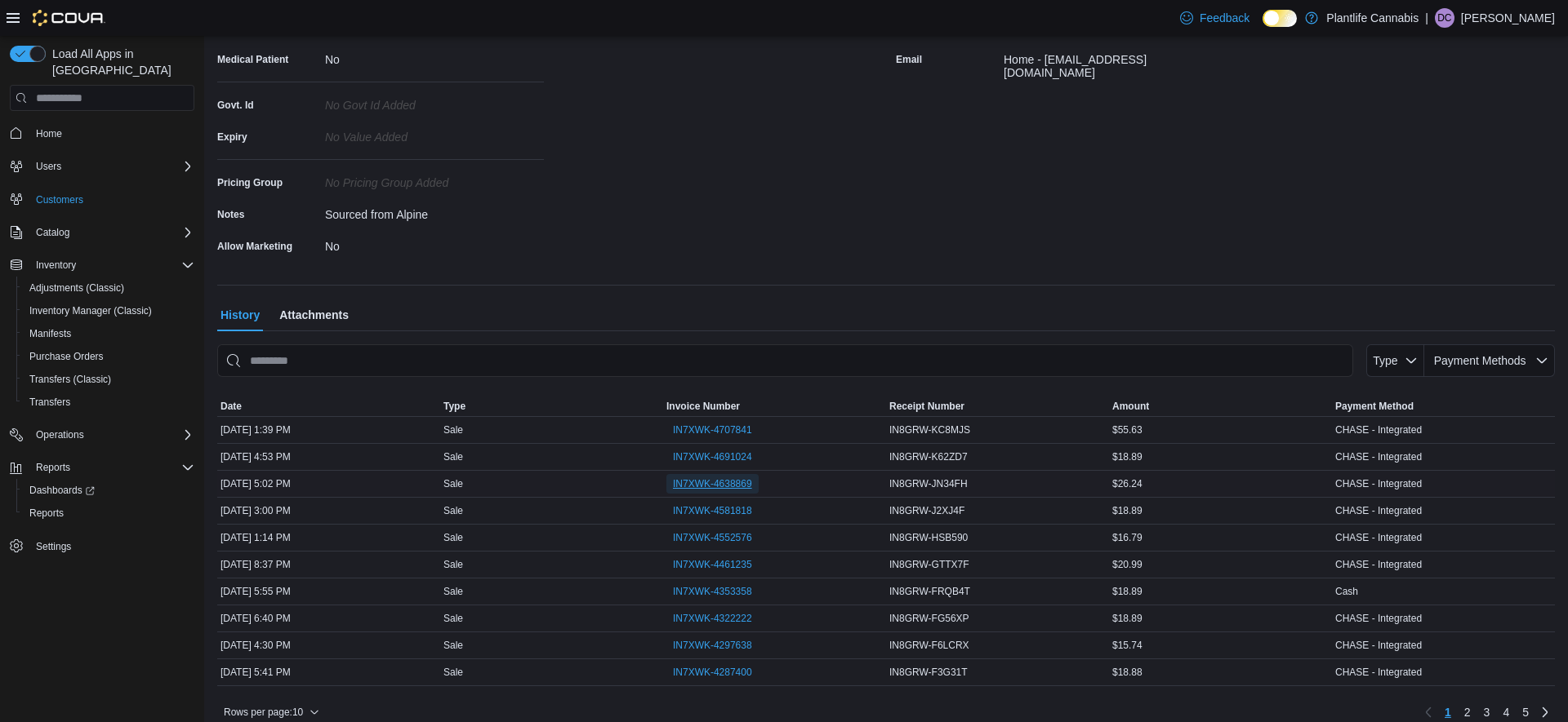
click at [687, 490] on span "IN7XWK-4638869" at bounding box center [713, 484] width 80 height 13
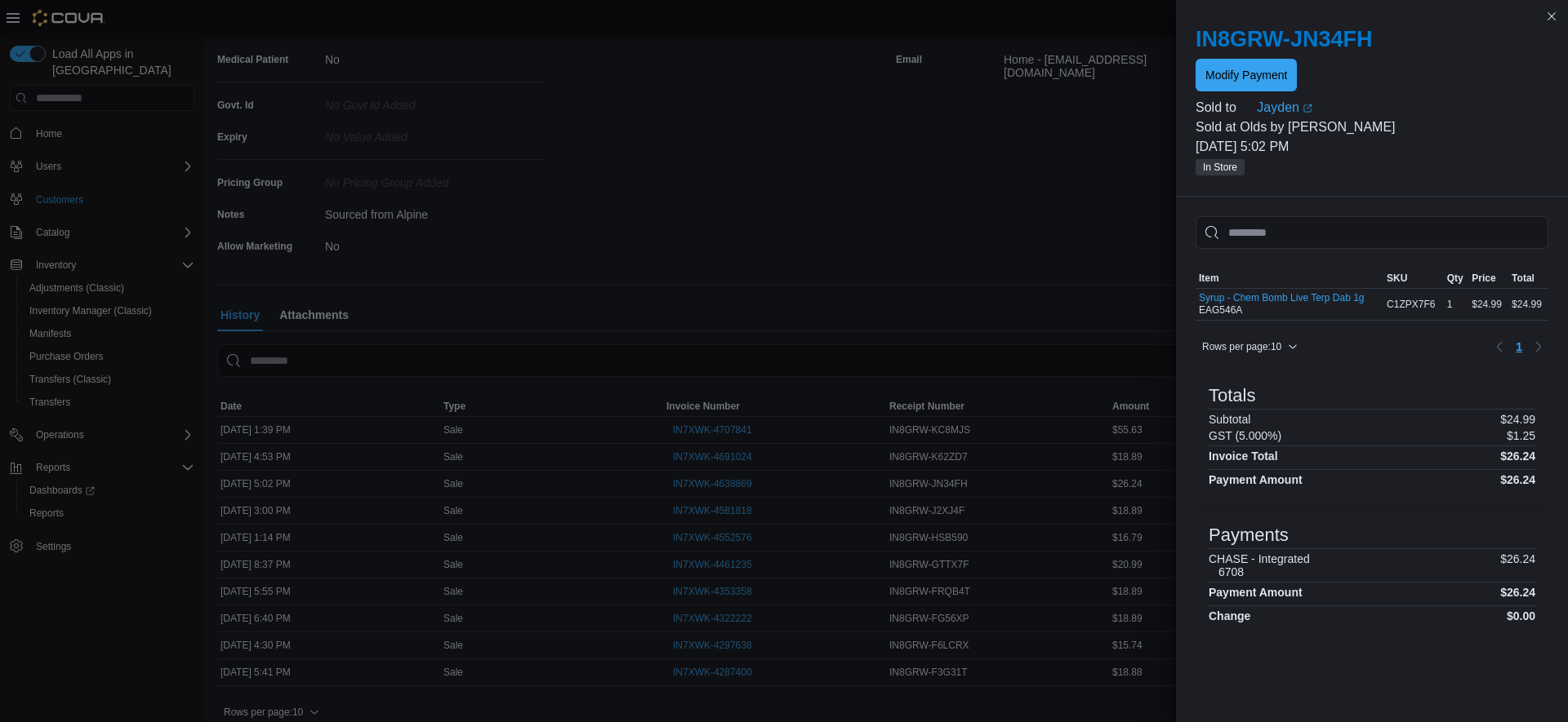
scroll to position [286, 0]
